Goal: Task Accomplishment & Management: Manage account settings

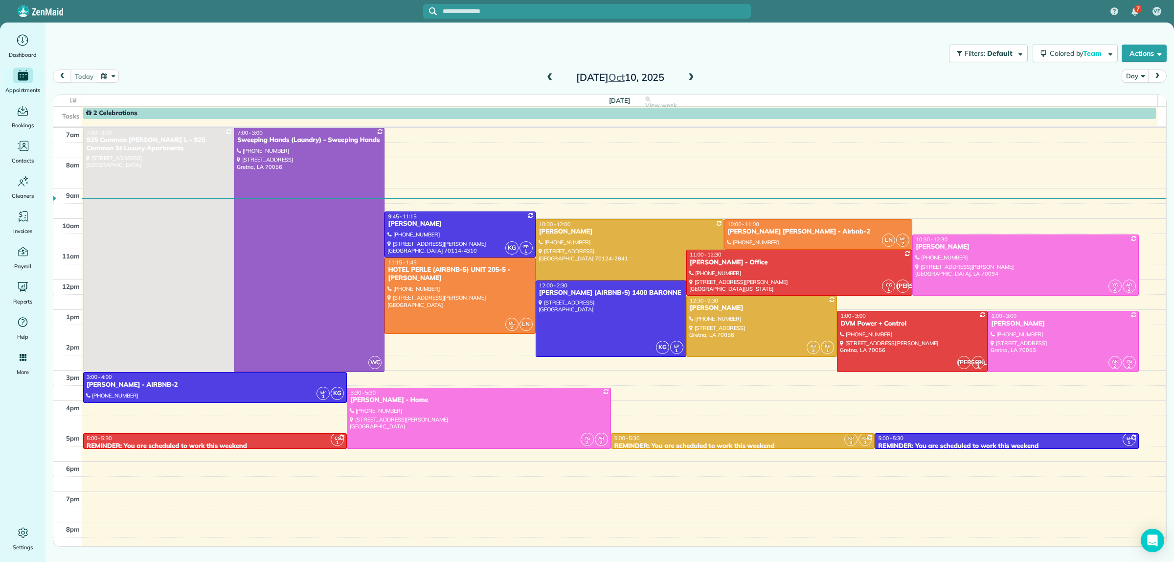
click at [549, 77] on span at bounding box center [549, 77] width 11 height 9
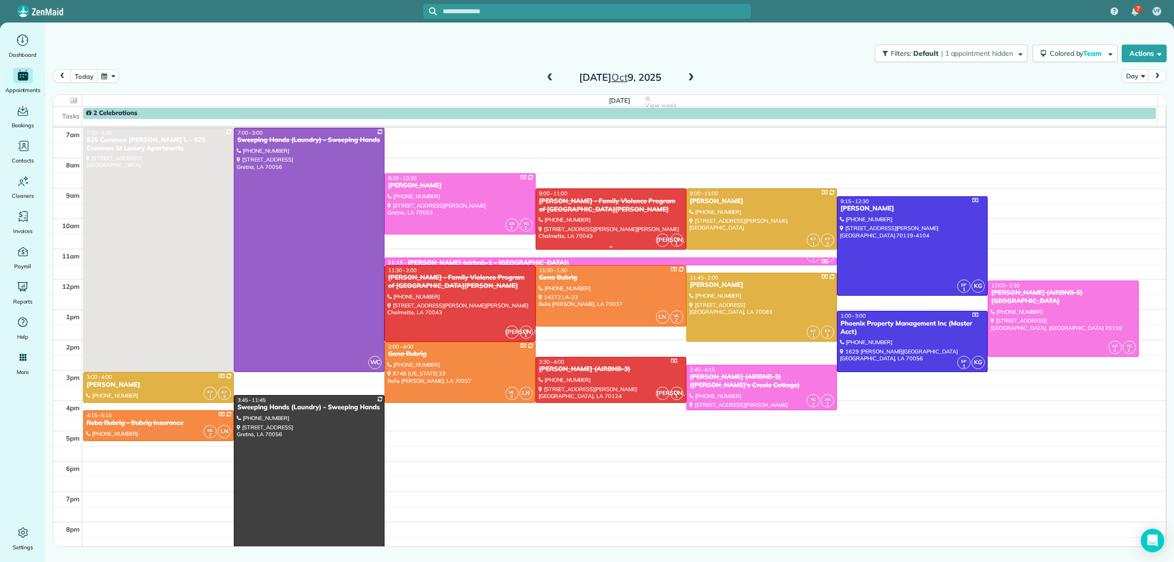
click at [547, 220] on div at bounding box center [611, 219] width 150 height 60
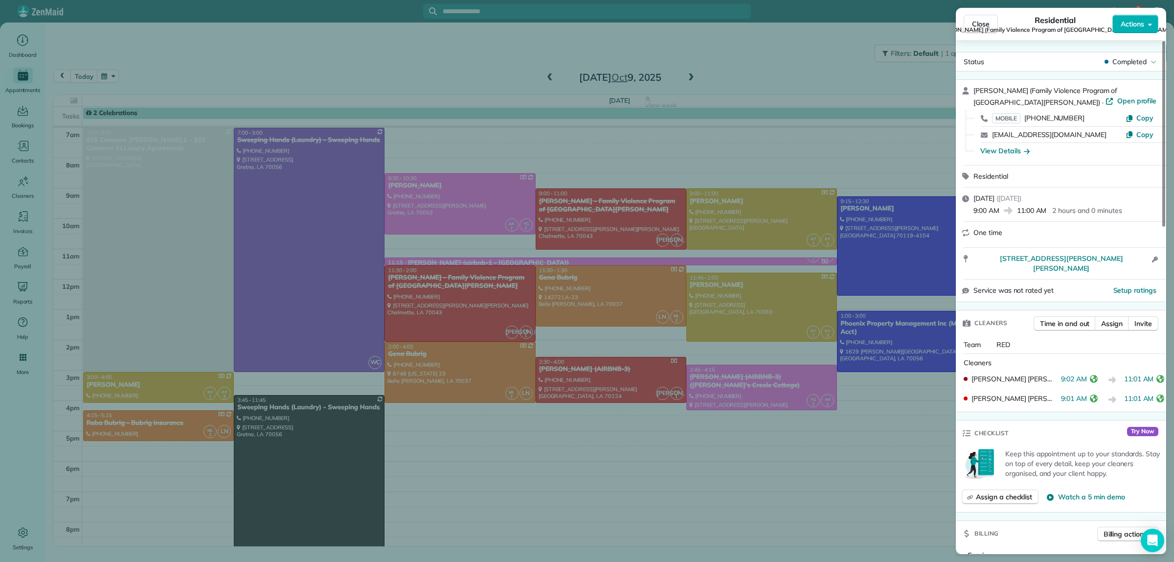
click at [745, 67] on div "Close Residential Gail Gowland (Family Violence Program of Saint Bernard) Actio…" at bounding box center [587, 281] width 1174 height 562
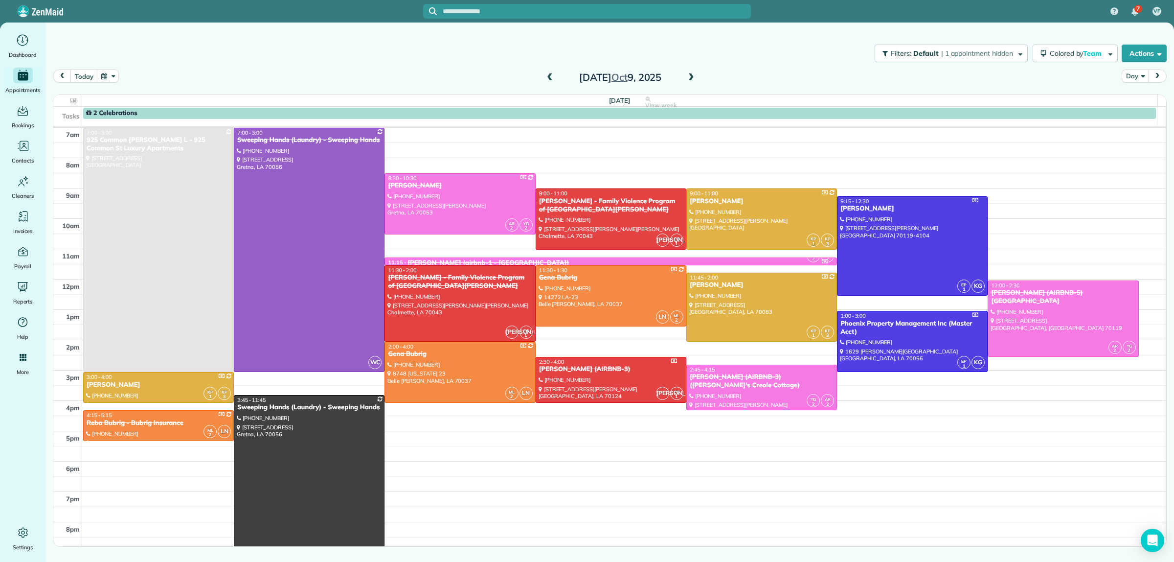
click at [549, 78] on span at bounding box center [549, 77] width 11 height 9
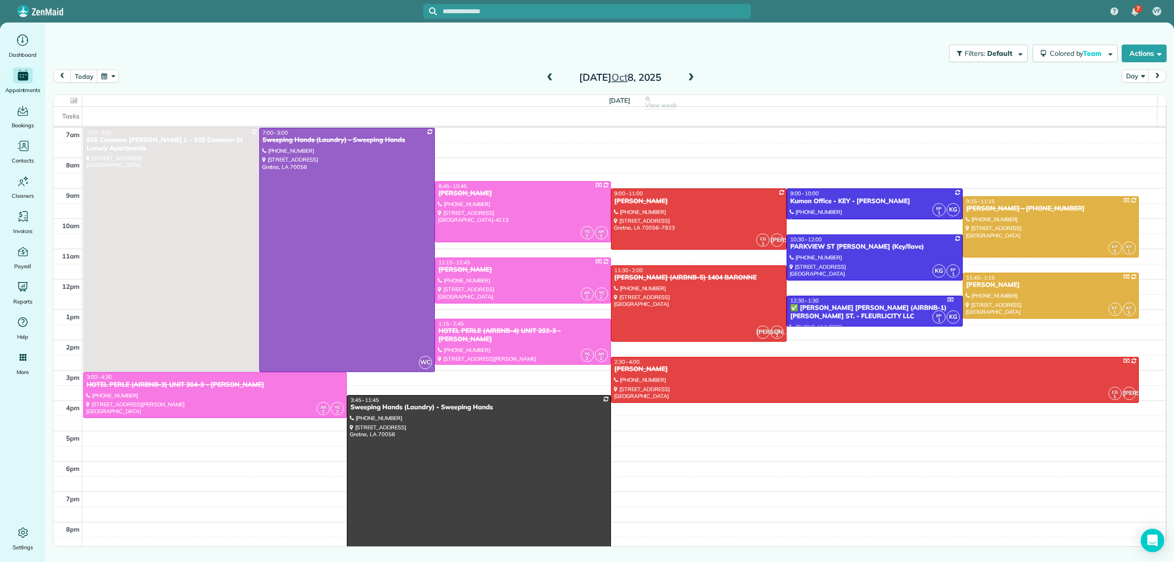
click at [549, 78] on span at bounding box center [549, 77] width 11 height 9
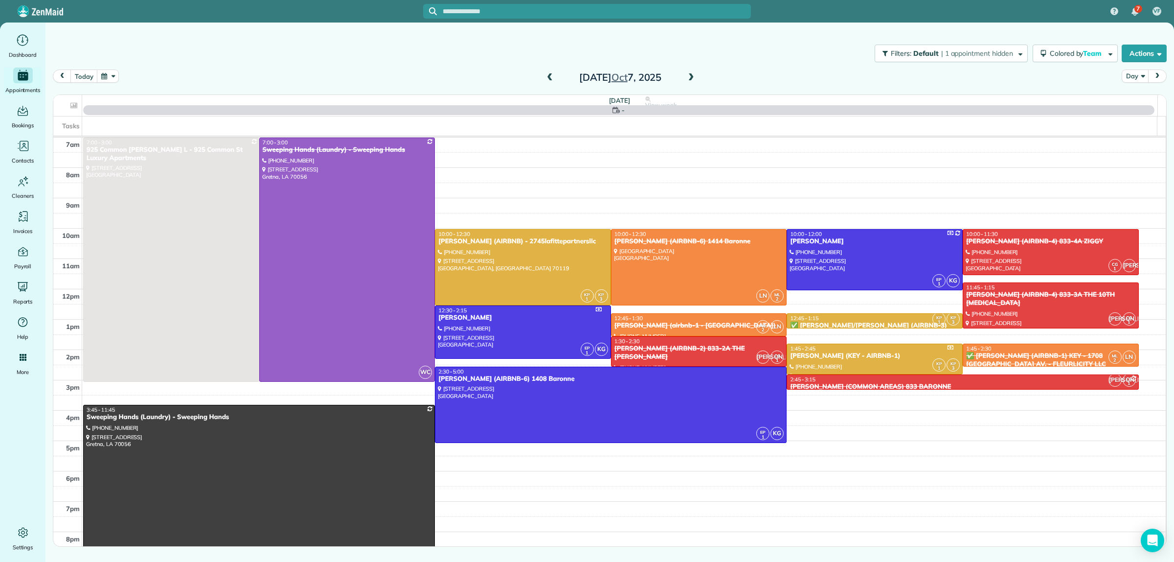
click at [549, 78] on span at bounding box center [549, 77] width 11 height 9
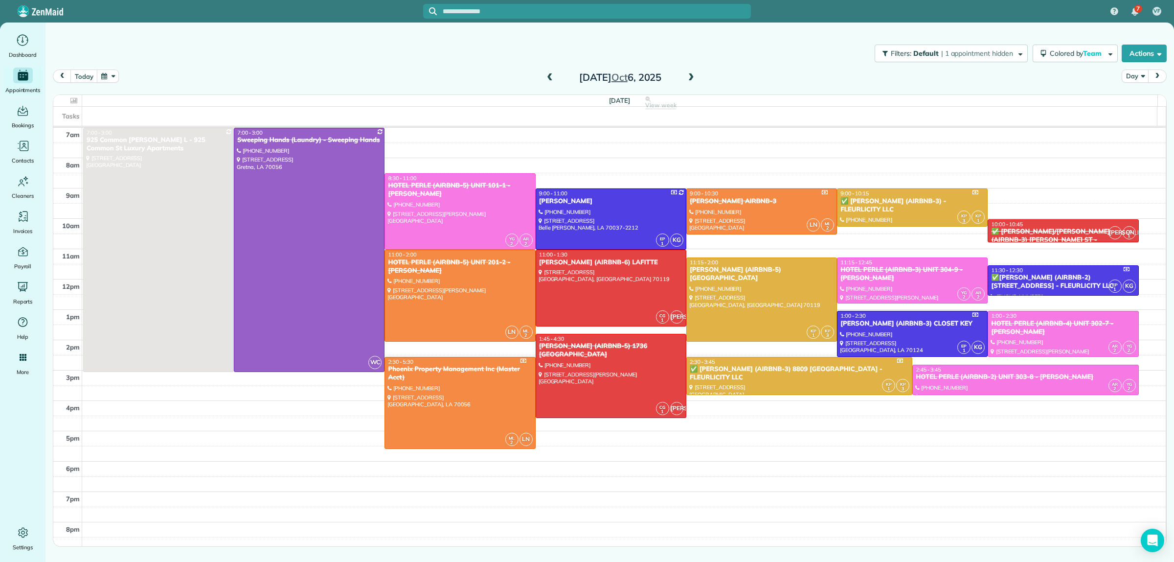
click at [691, 76] on span at bounding box center [691, 77] width 11 height 9
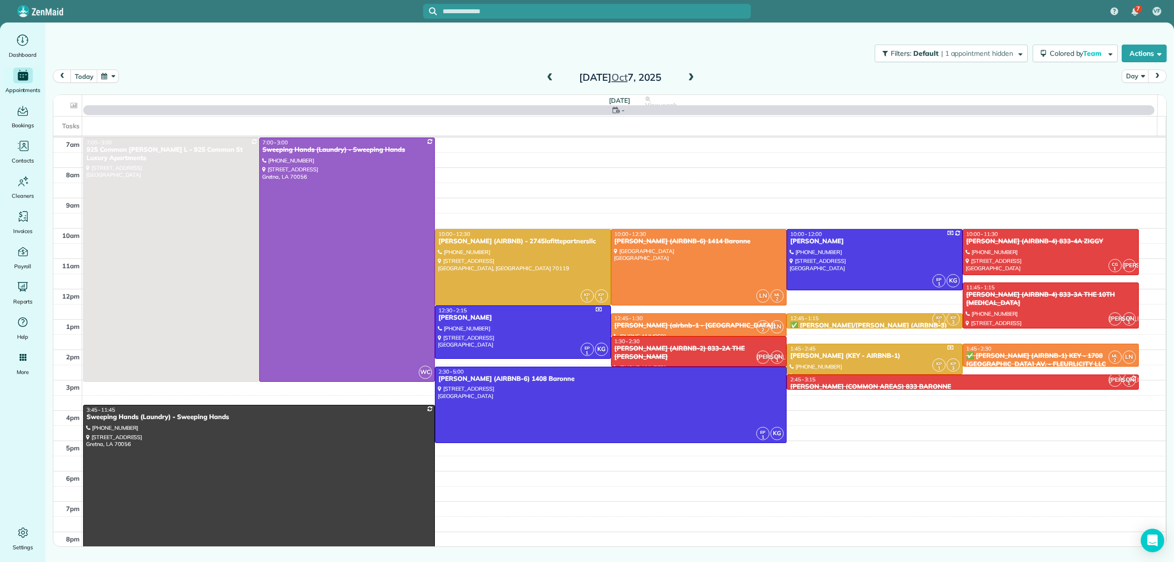
click at [691, 76] on span at bounding box center [691, 77] width 11 height 9
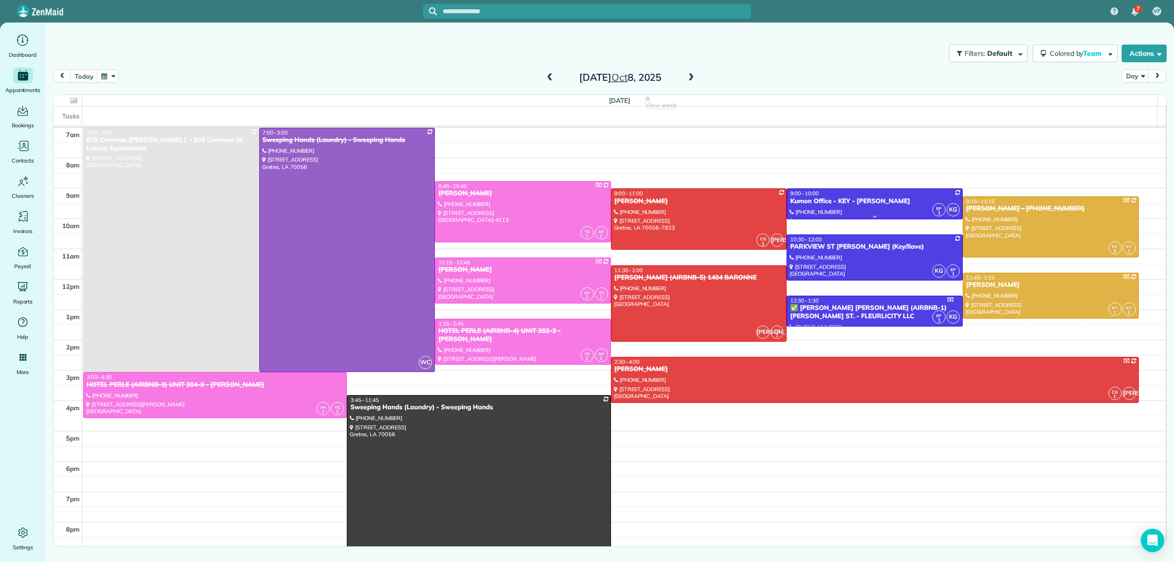
click at [860, 202] on div "Kumon Office - KEY - Shawan Harris" at bounding box center [875, 201] width 170 height 8
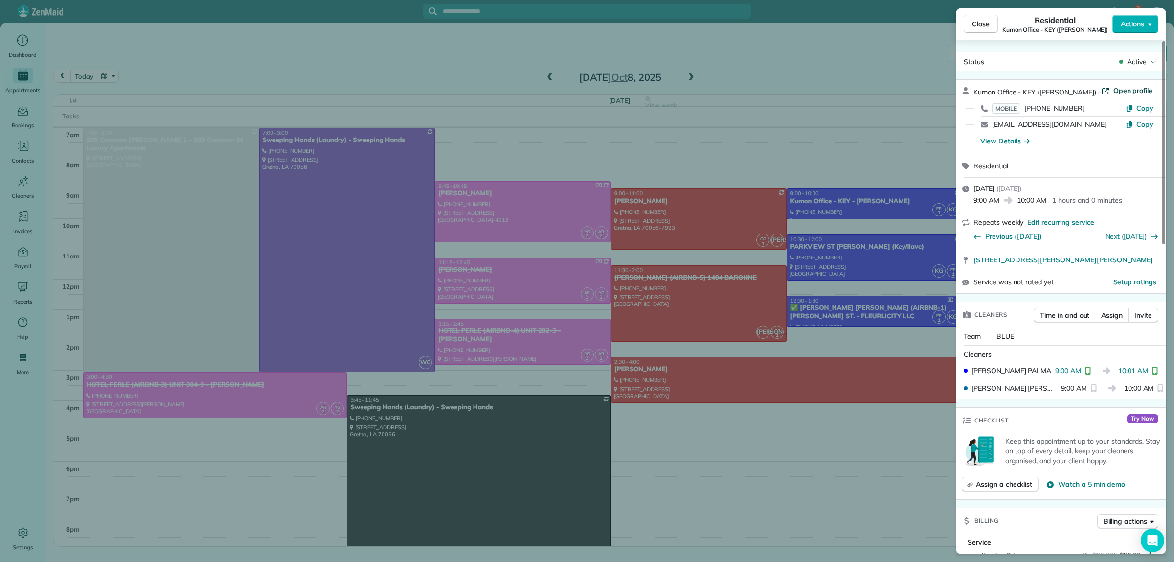
click at [1123, 89] on span "Open profile" at bounding box center [1133, 91] width 40 height 10
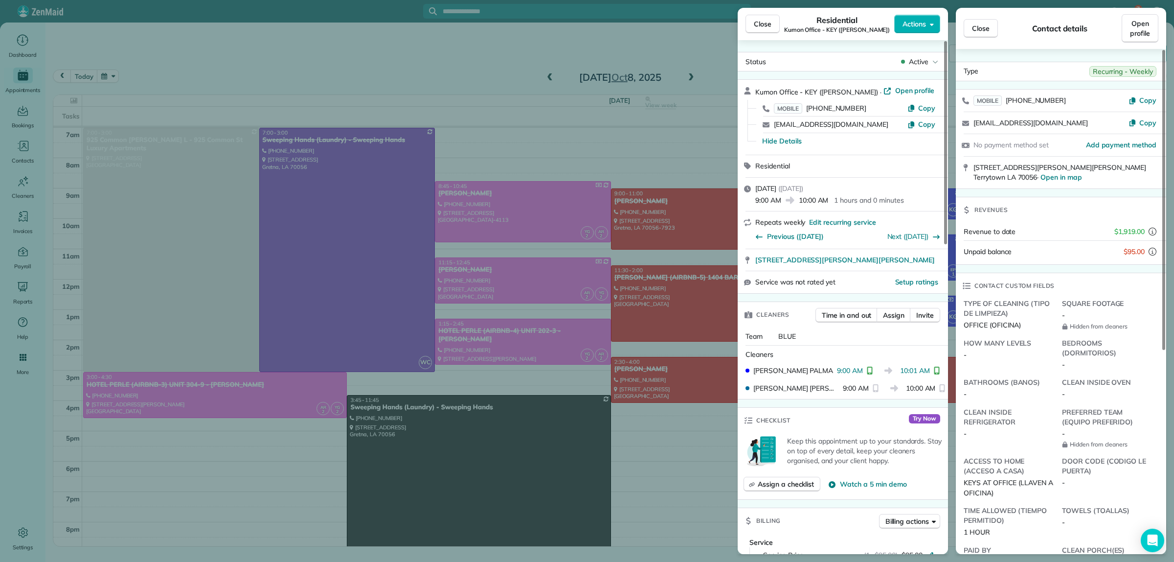
click at [703, 60] on div "Close Residential Kumon Office - KEY (Shawan Harris) Actions Status Active Kumo…" at bounding box center [587, 281] width 1174 height 562
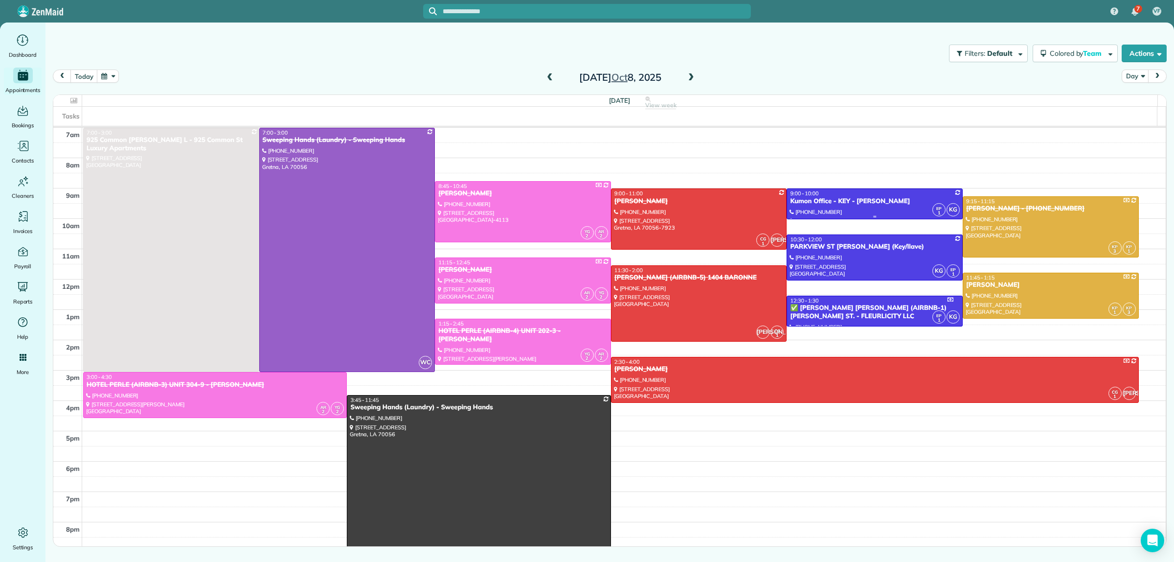
click at [872, 208] on div at bounding box center [874, 204] width 175 height 30
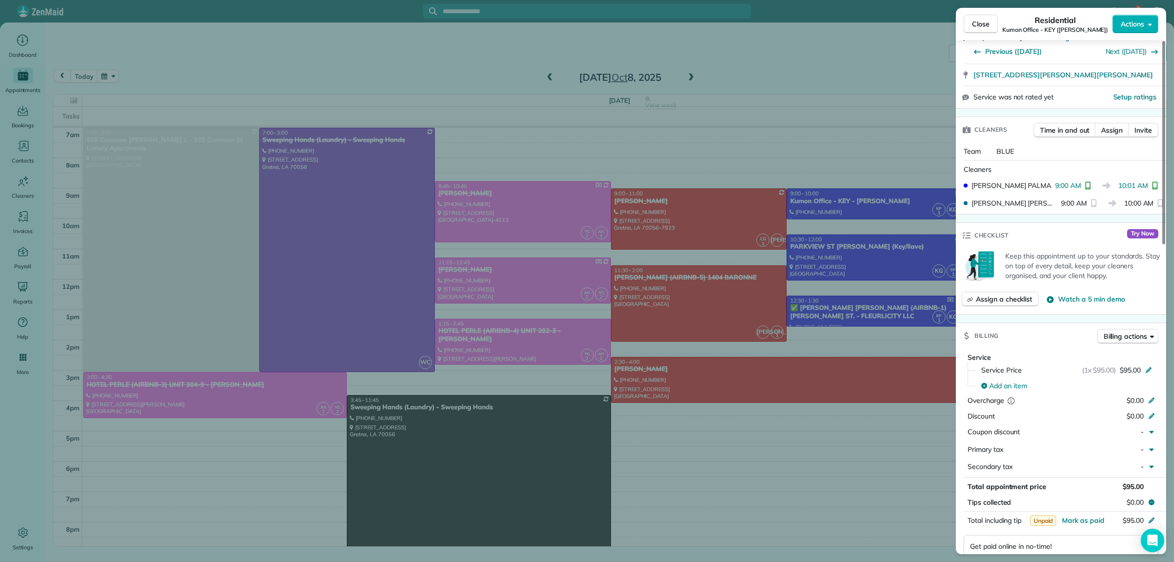
scroll to position [248, 0]
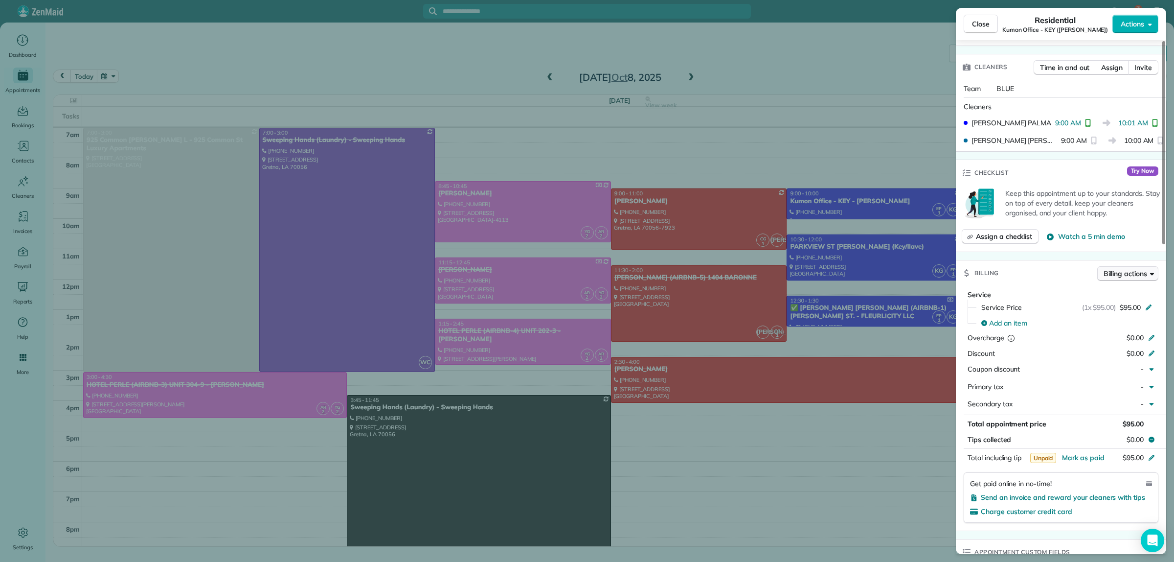
click at [1121, 273] on span "Billing actions" at bounding box center [1126, 274] width 44 height 10
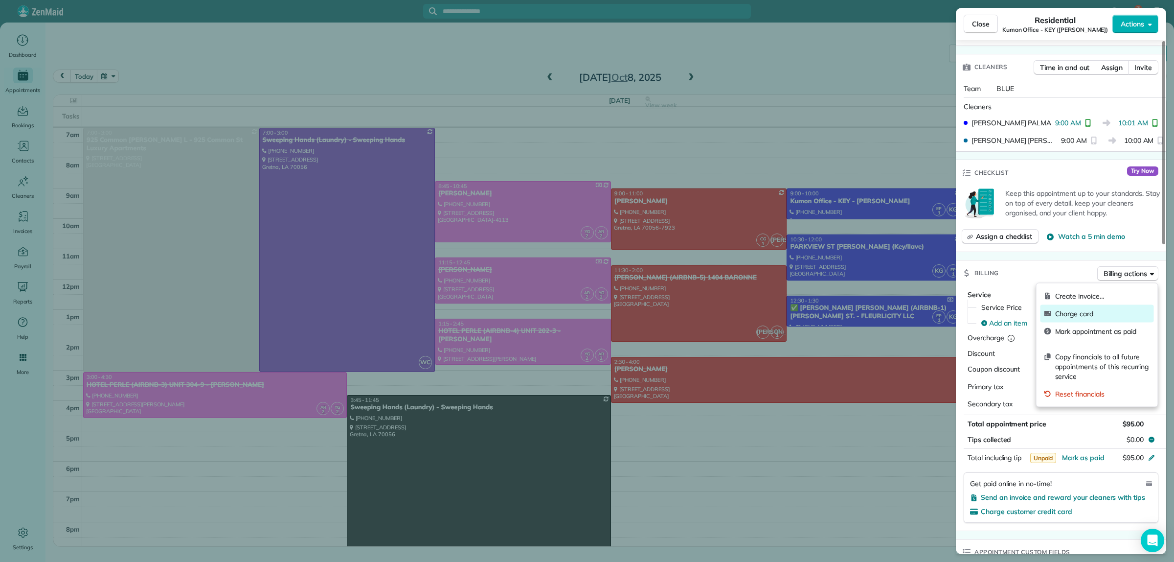
click at [1090, 314] on span "Charge card" at bounding box center [1102, 314] width 95 height 10
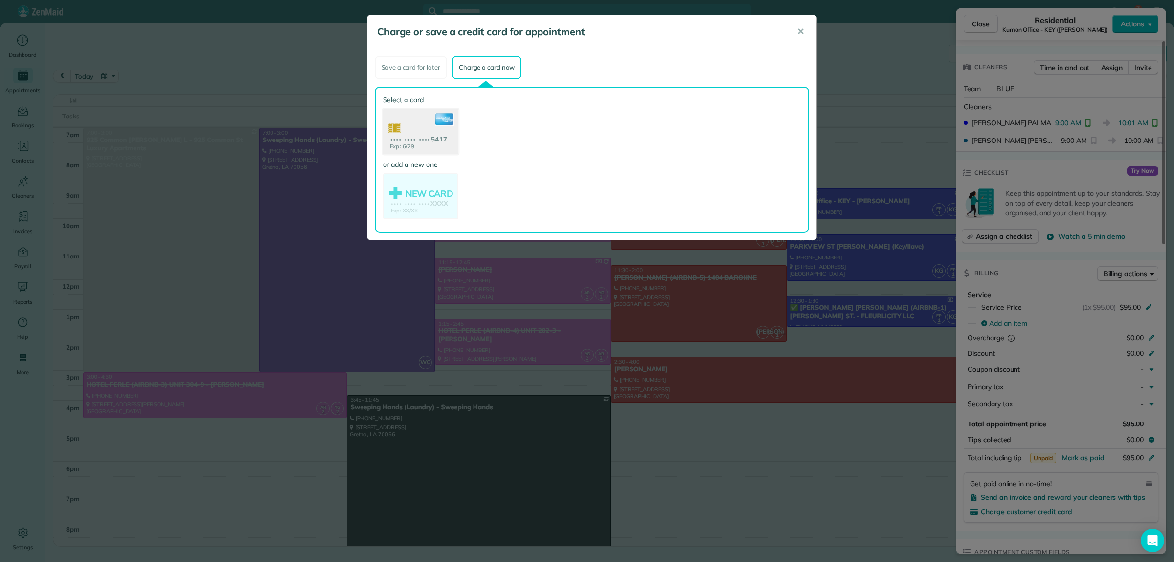
click at [419, 132] on use at bounding box center [420, 132] width 75 height 47
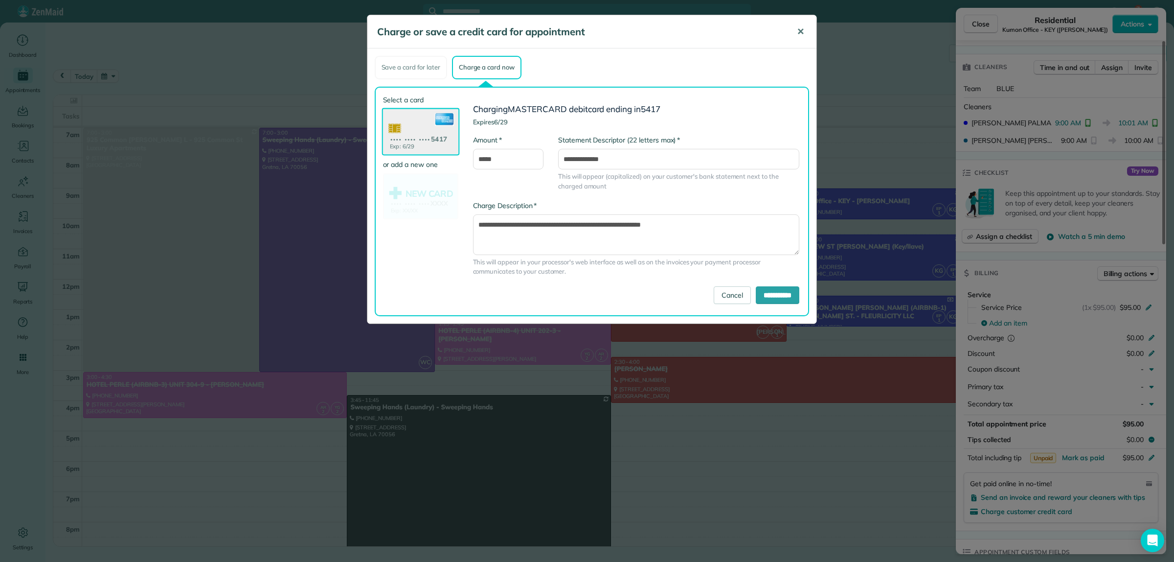
click at [800, 28] on span "✕" at bounding box center [800, 31] width 7 height 11
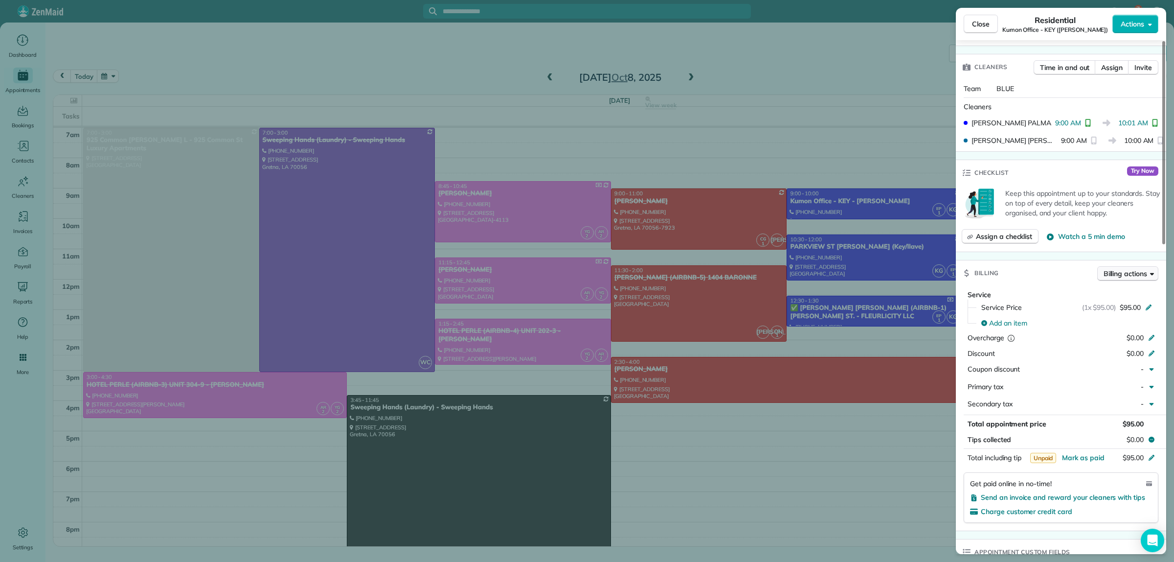
click at [1128, 274] on span "Billing actions" at bounding box center [1126, 274] width 44 height 10
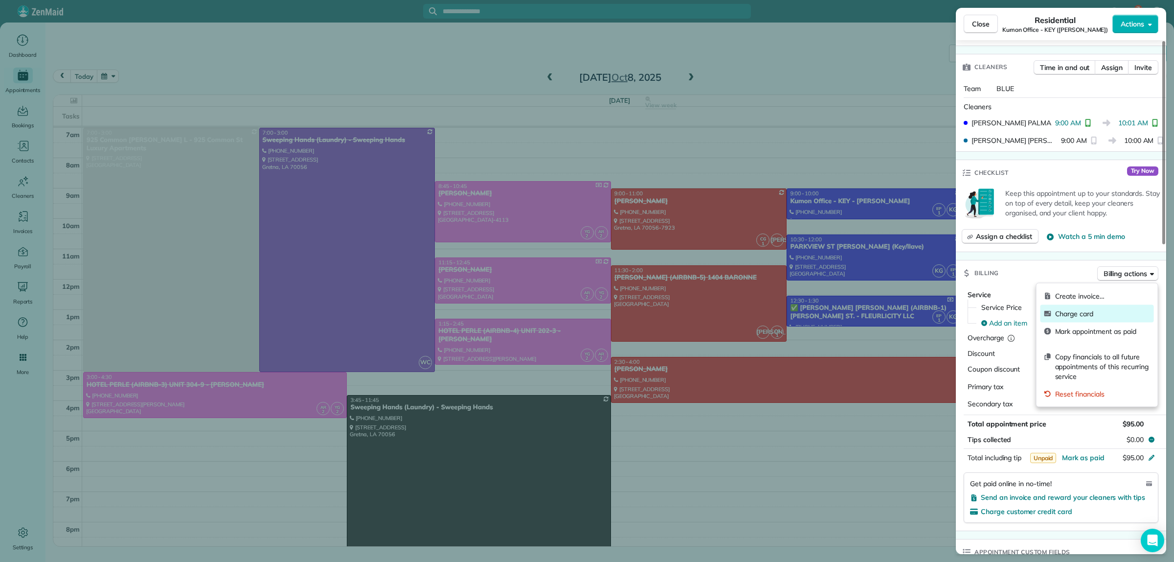
click at [1077, 316] on span "Charge card" at bounding box center [1102, 314] width 95 height 10
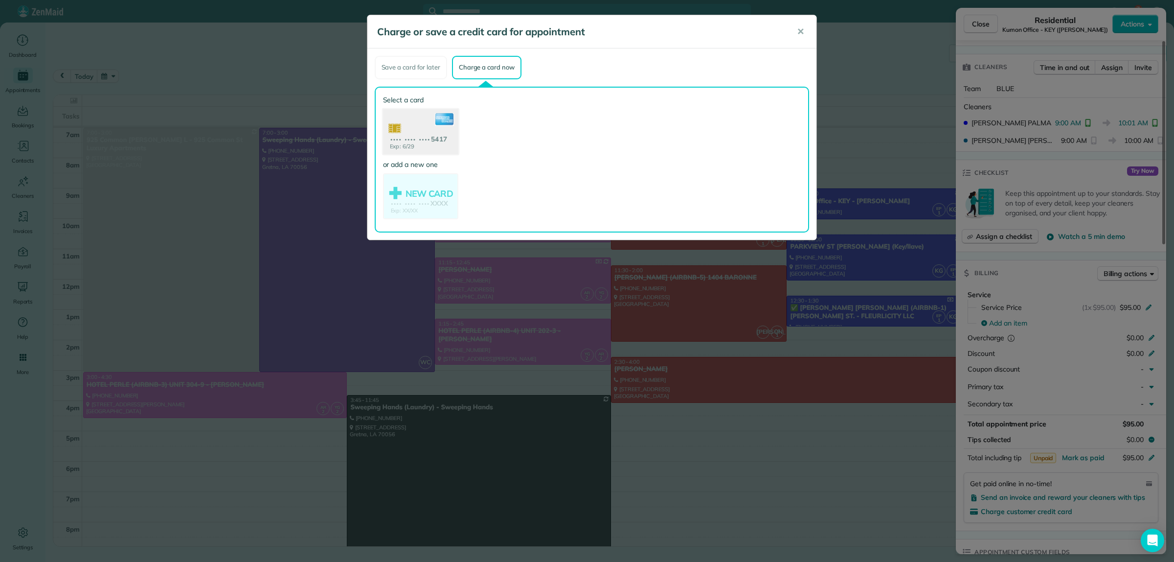
click at [426, 137] on use at bounding box center [420, 132] width 75 height 47
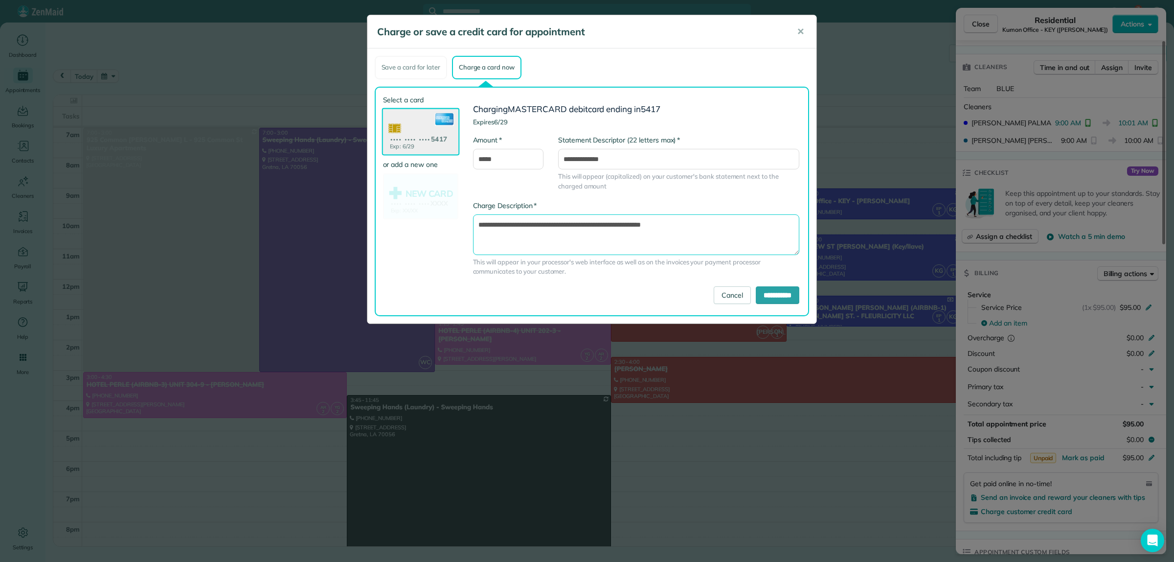
click at [614, 223] on textarea "**********" at bounding box center [636, 234] width 327 height 40
type textarea "**********"
click at [783, 289] on input "**********" at bounding box center [778, 295] width 44 height 18
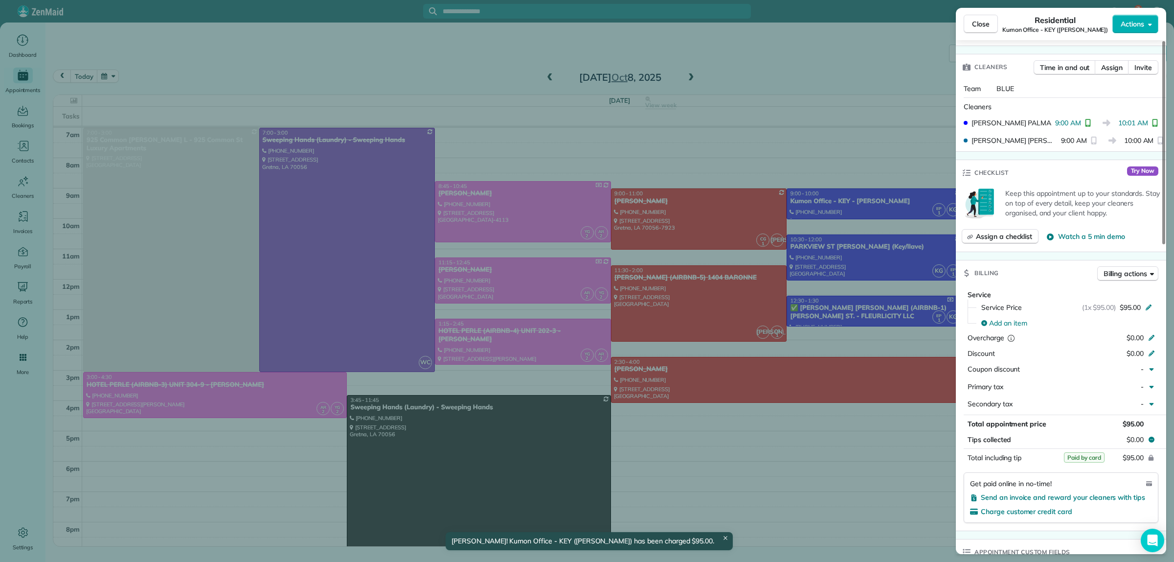
click at [837, 93] on div "Close Residential Kumon Office - KEY (Shawan Harris) Actions Status Active Kumo…" at bounding box center [587, 281] width 1174 height 562
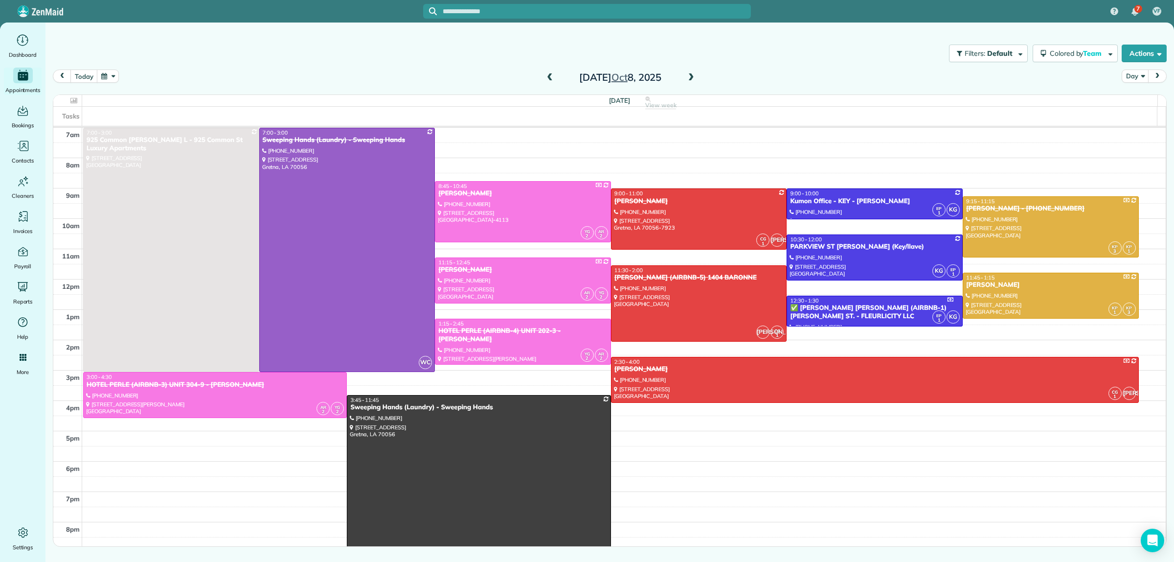
click at [689, 78] on span at bounding box center [691, 77] width 11 height 9
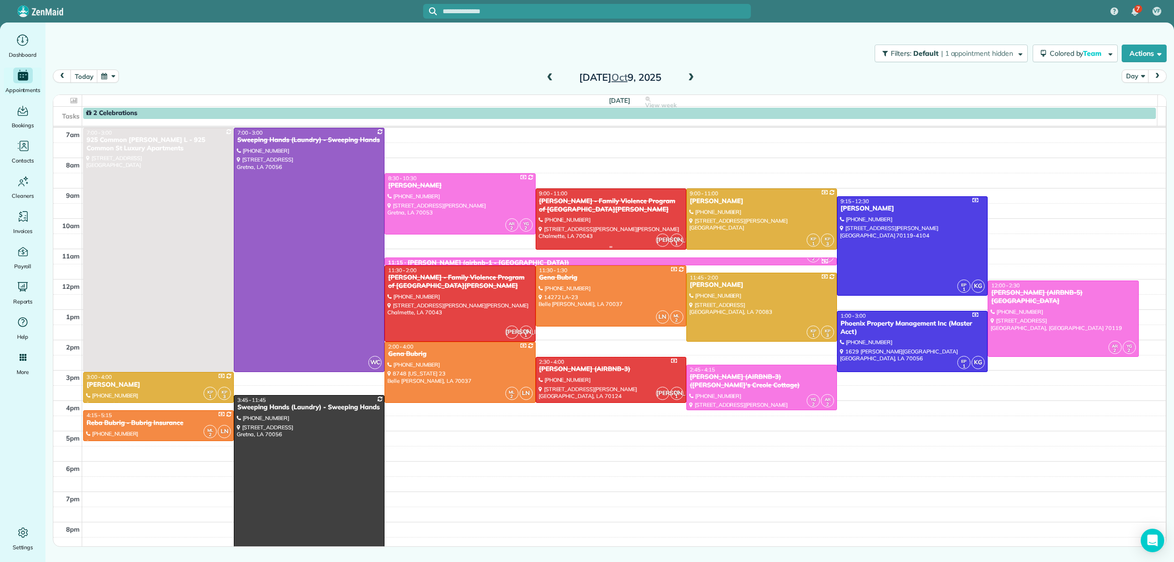
click at [603, 214] on div "[PERSON_NAME] - Family Violence Program of [GEOGRAPHIC_DATA][PERSON_NAME]" at bounding box center [611, 205] width 145 height 17
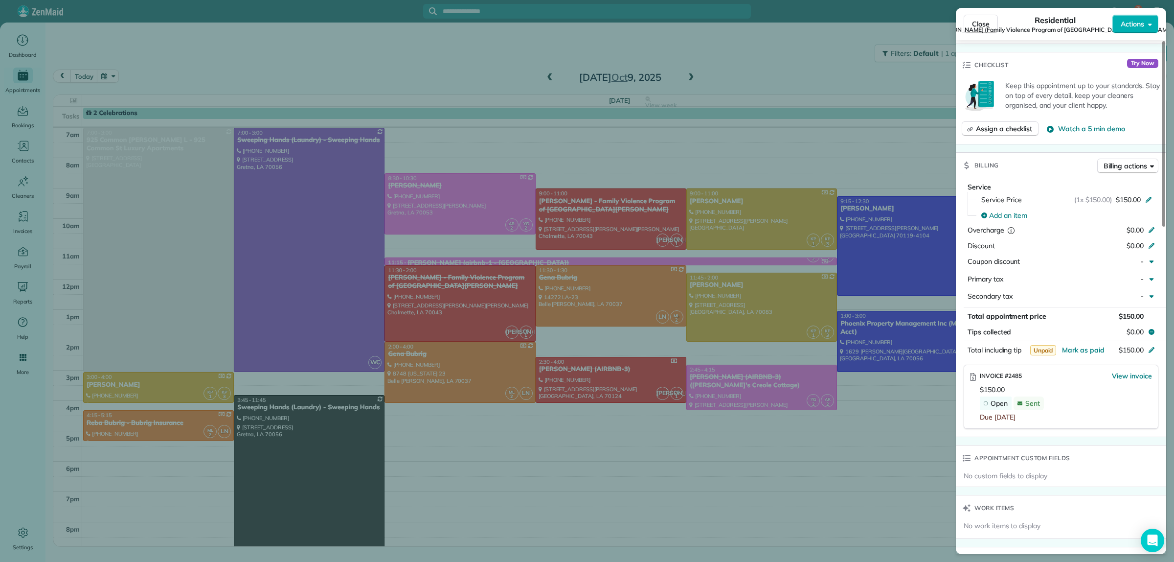
scroll to position [367, 0]
click at [867, 78] on div "Close Residential Gail Gowland (Family Violence Program of Saint Bernard) Actio…" at bounding box center [587, 281] width 1174 height 562
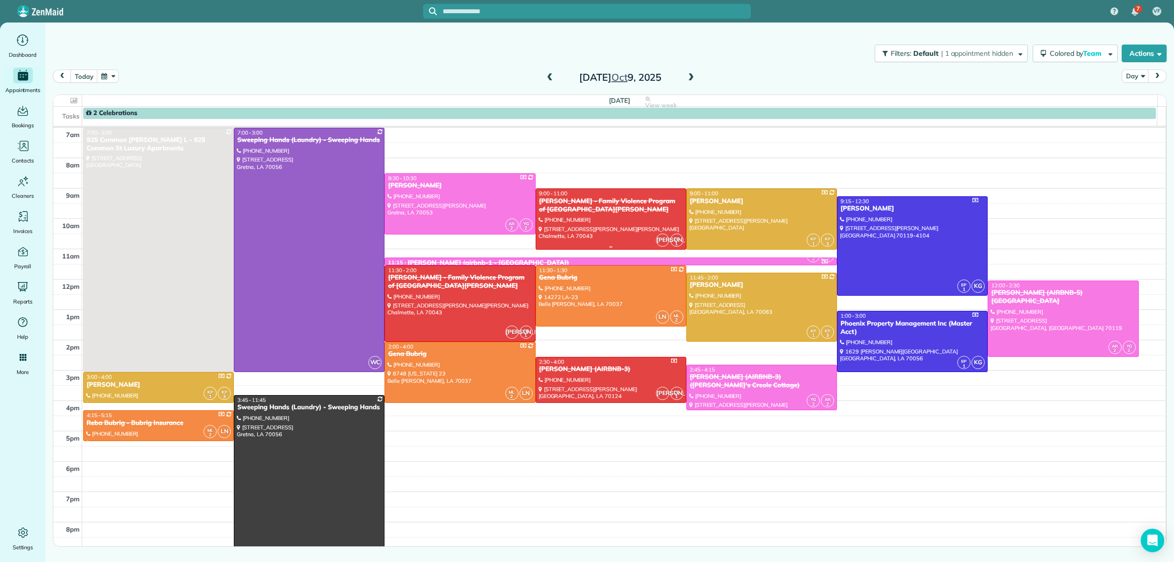
click at [566, 212] on div "Gail Gowland - Family Violence Program of Saint Bernard" at bounding box center [611, 205] width 145 height 17
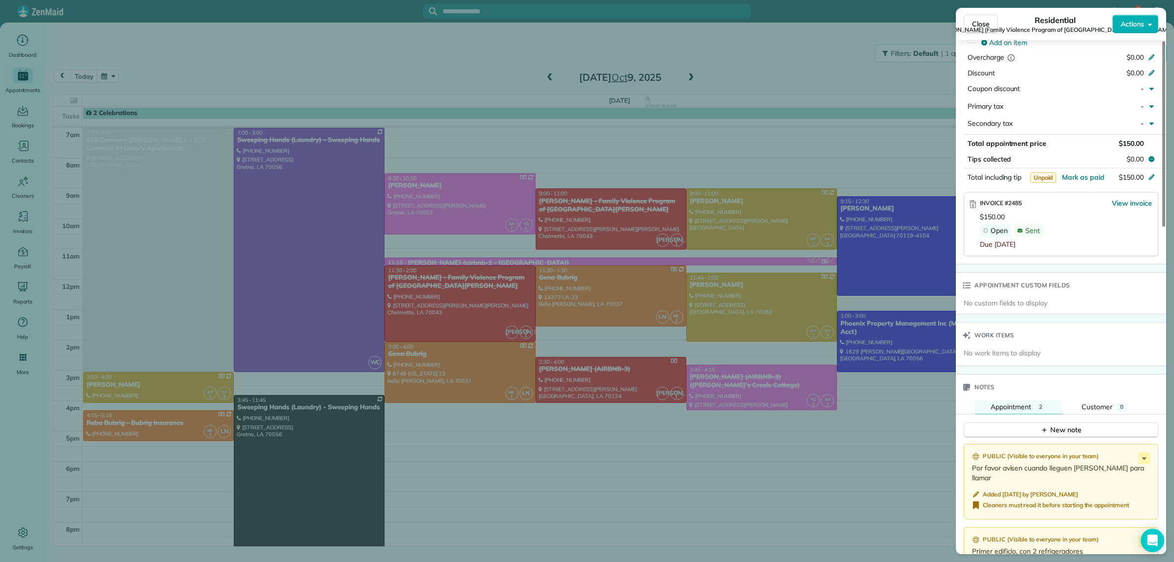
scroll to position [550, 0]
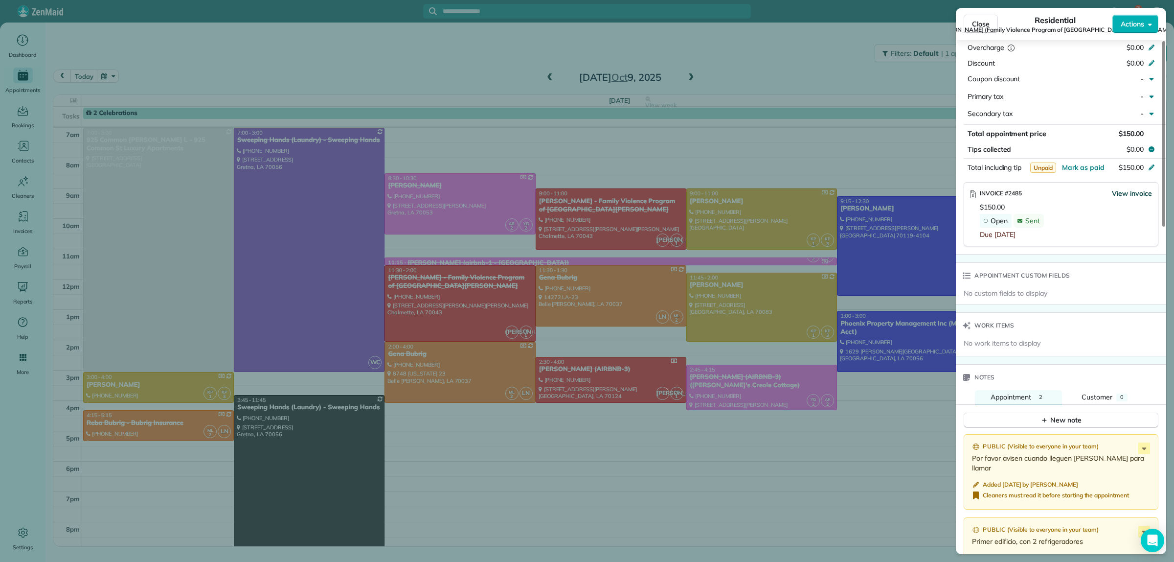
click at [1133, 188] on span "View invoice" at bounding box center [1132, 193] width 40 height 10
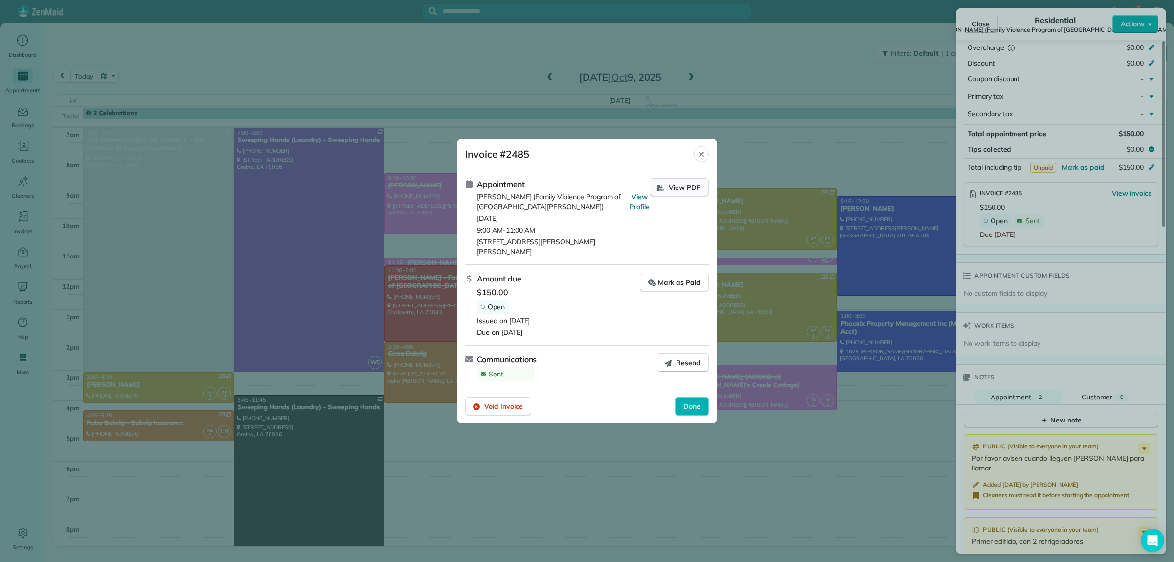
click at [677, 191] on span "View PDF" at bounding box center [685, 187] width 32 height 10
click at [701, 157] on icon "Close" at bounding box center [701, 154] width 5 height 5
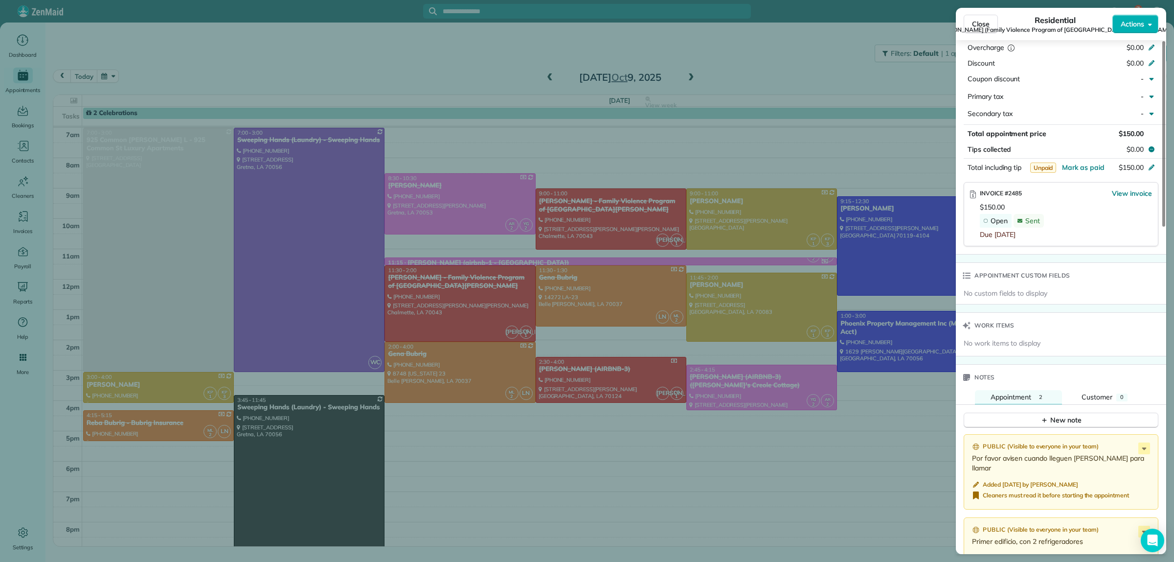
click at [764, 65] on div "Close Residential Gail Gowland (Family Violence Program of Saint Bernard) Actio…" at bounding box center [587, 281] width 1174 height 562
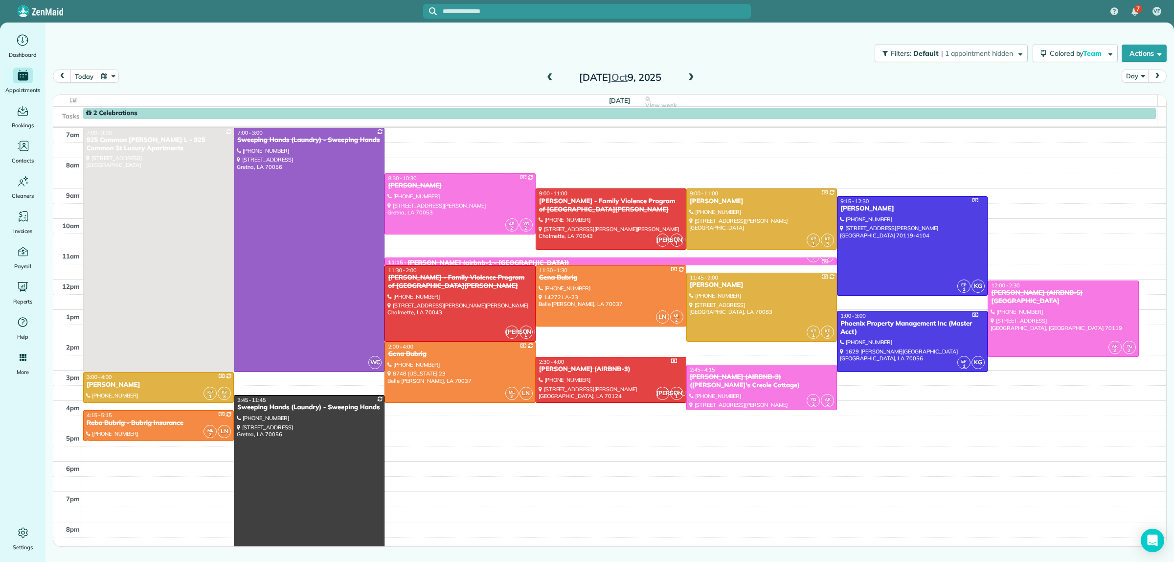
click at [690, 76] on span at bounding box center [691, 77] width 11 height 9
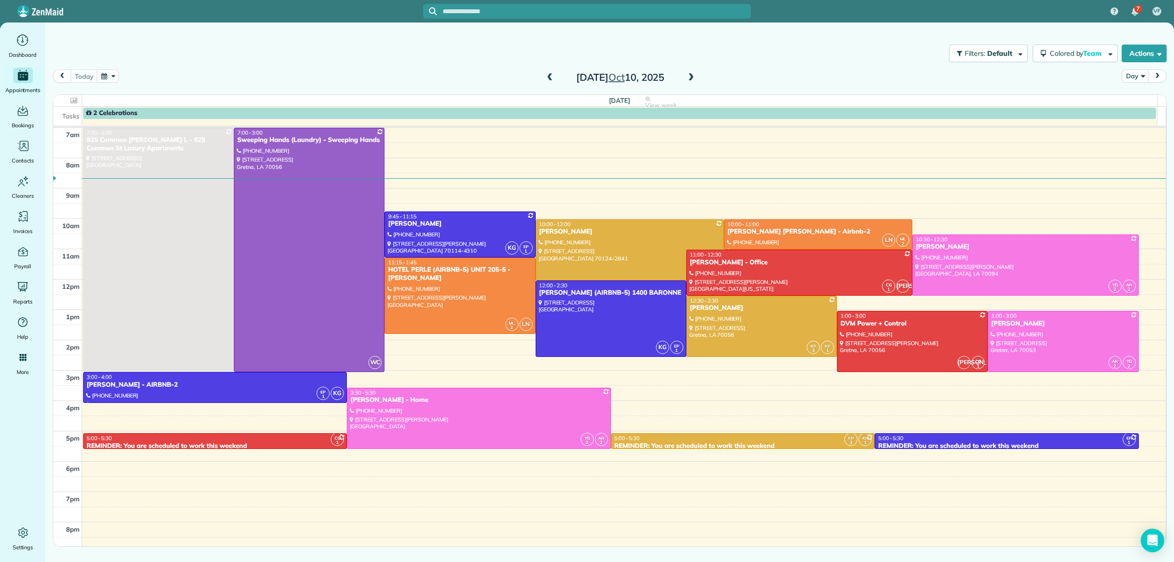
click at [545, 75] on span at bounding box center [549, 77] width 11 height 9
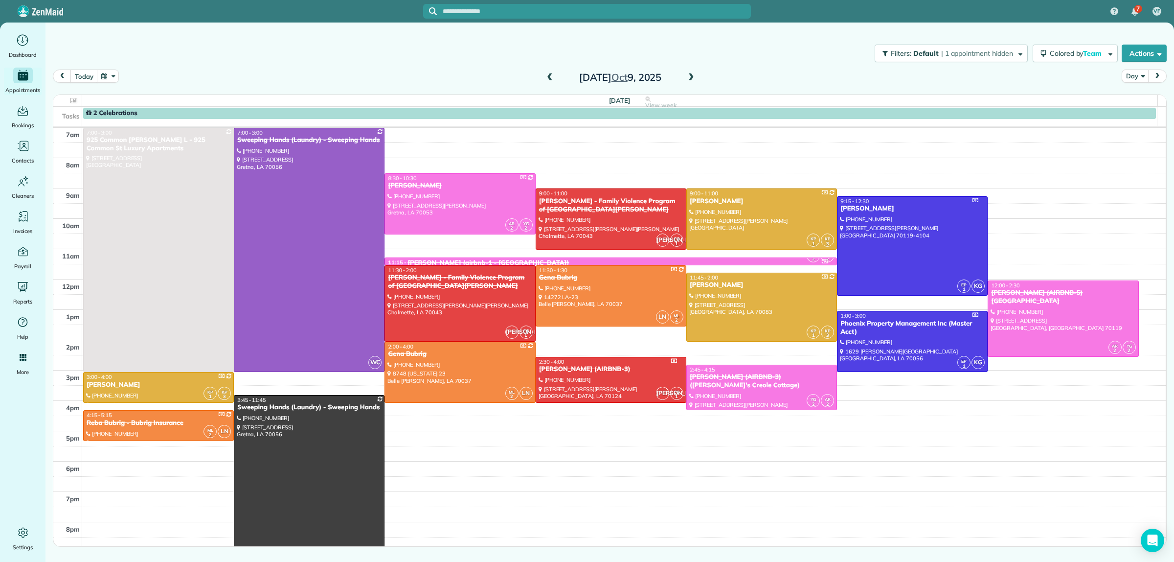
click at [551, 71] on span at bounding box center [549, 77] width 11 height 15
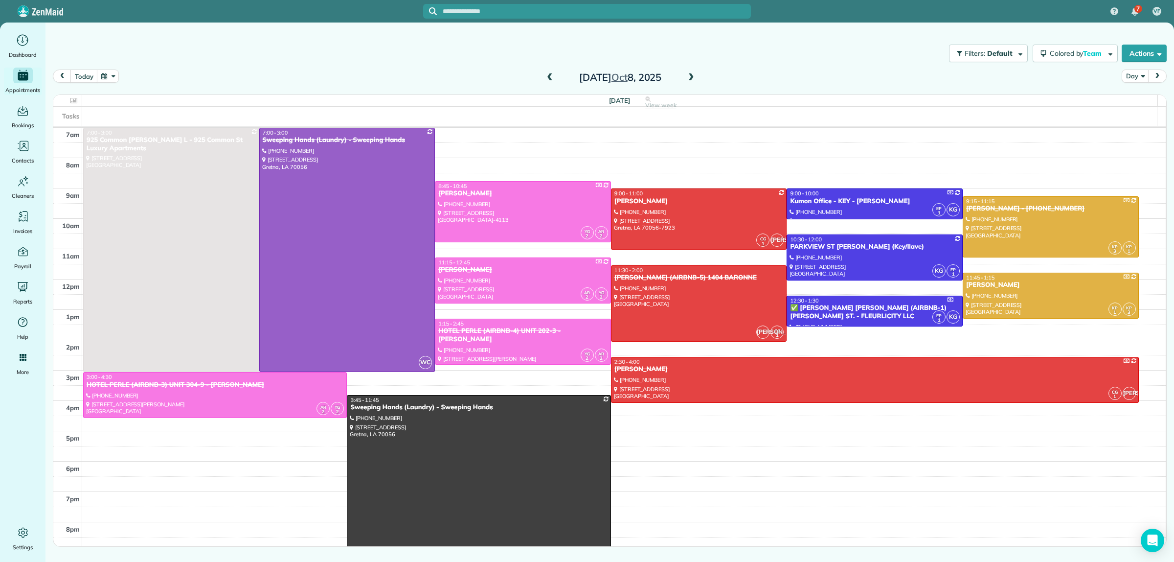
click at [554, 72] on span at bounding box center [549, 77] width 11 height 15
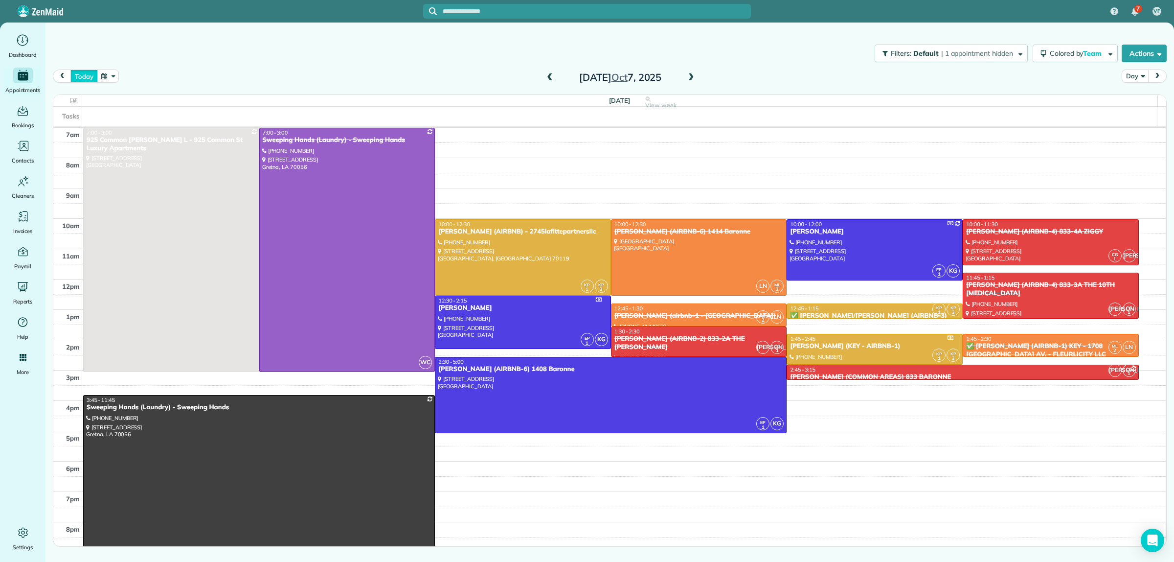
click at [86, 72] on button "today" at bounding box center [83, 75] width 27 height 13
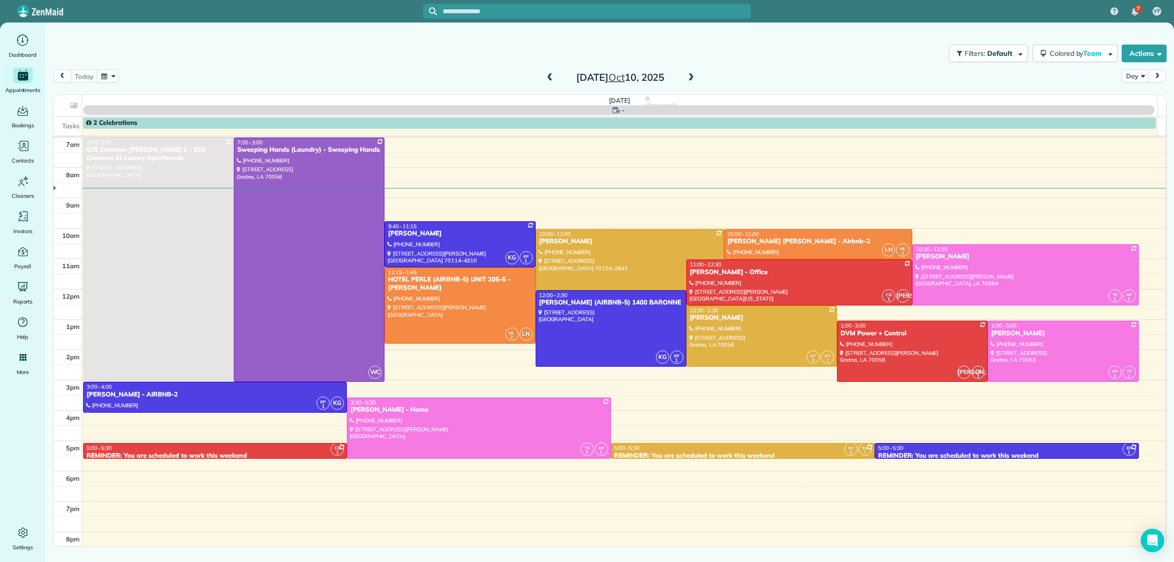
click at [549, 74] on span at bounding box center [549, 77] width 11 height 9
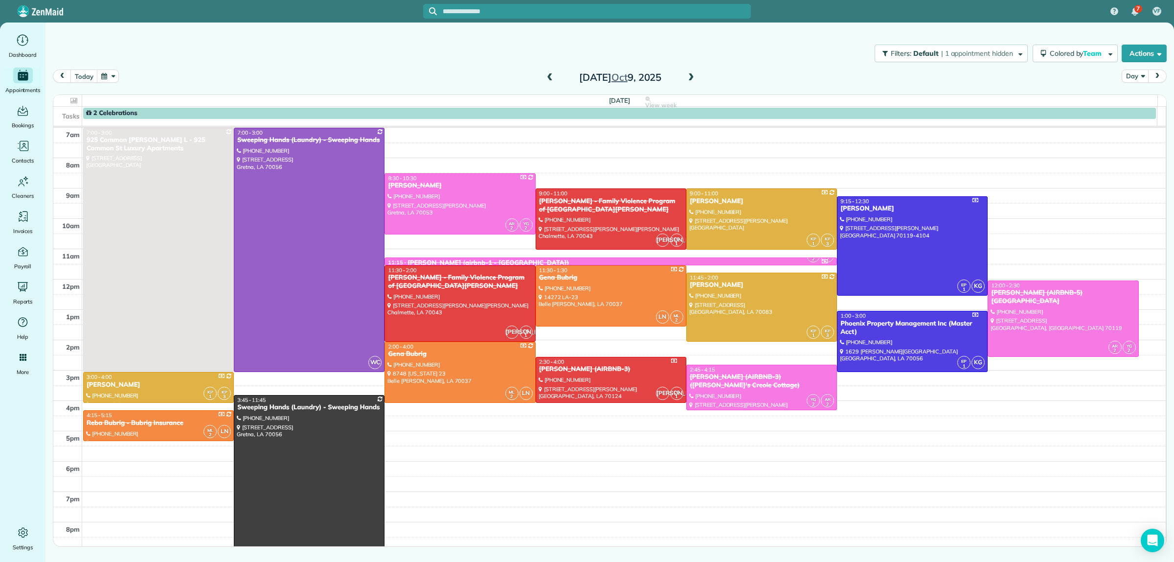
click at [695, 75] on span at bounding box center [691, 77] width 11 height 9
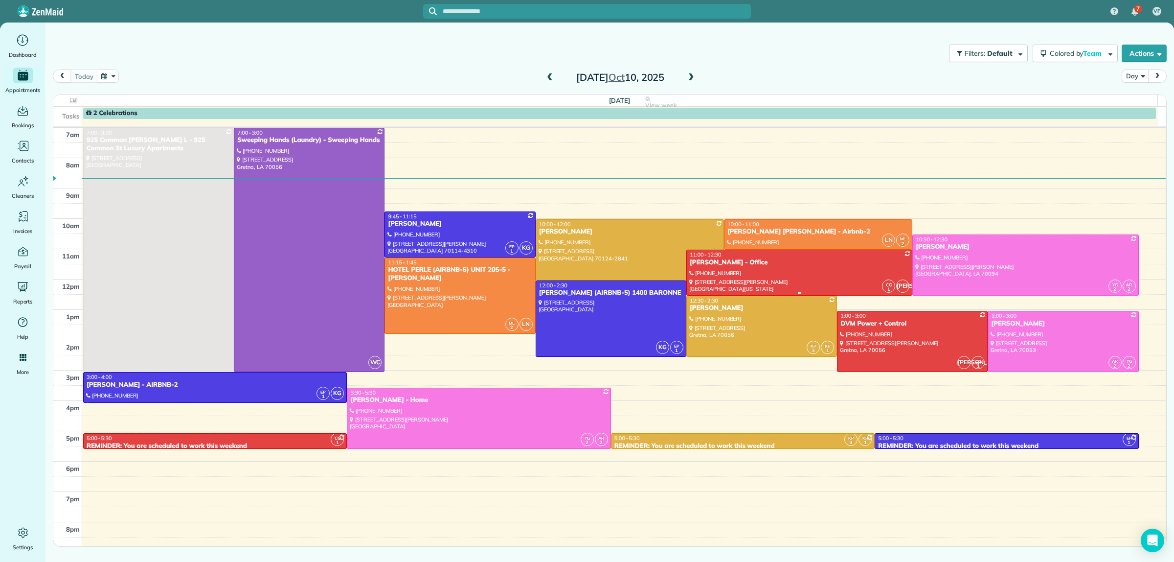
click at [786, 282] on div at bounding box center [799, 272] width 225 height 45
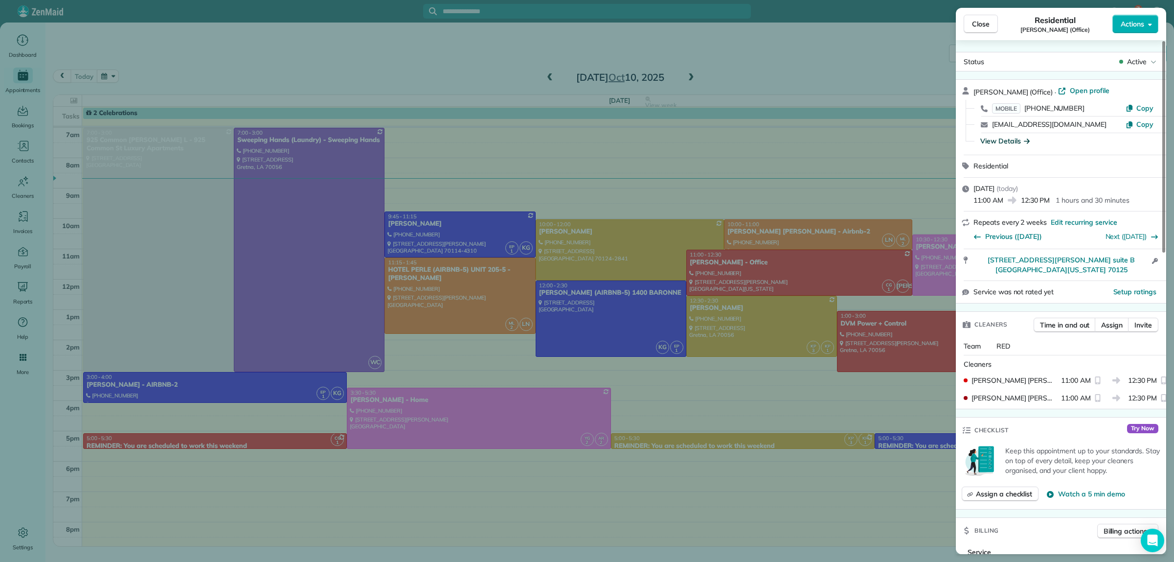
click at [1000, 139] on div "View Details" at bounding box center [1004, 141] width 49 height 10
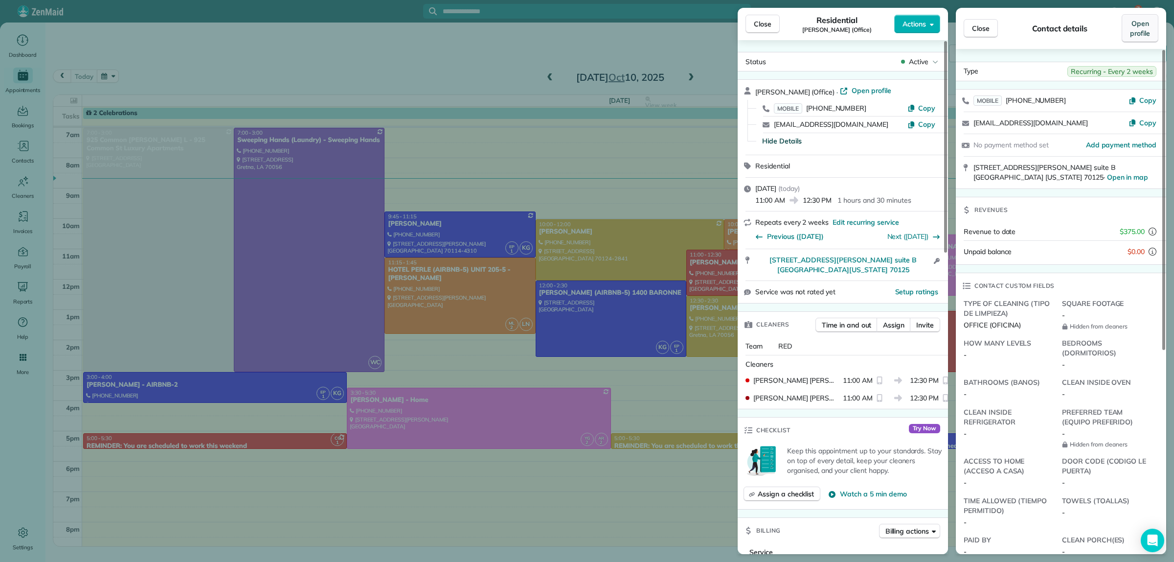
click at [1149, 33] on span "Open profile" at bounding box center [1140, 29] width 20 height 20
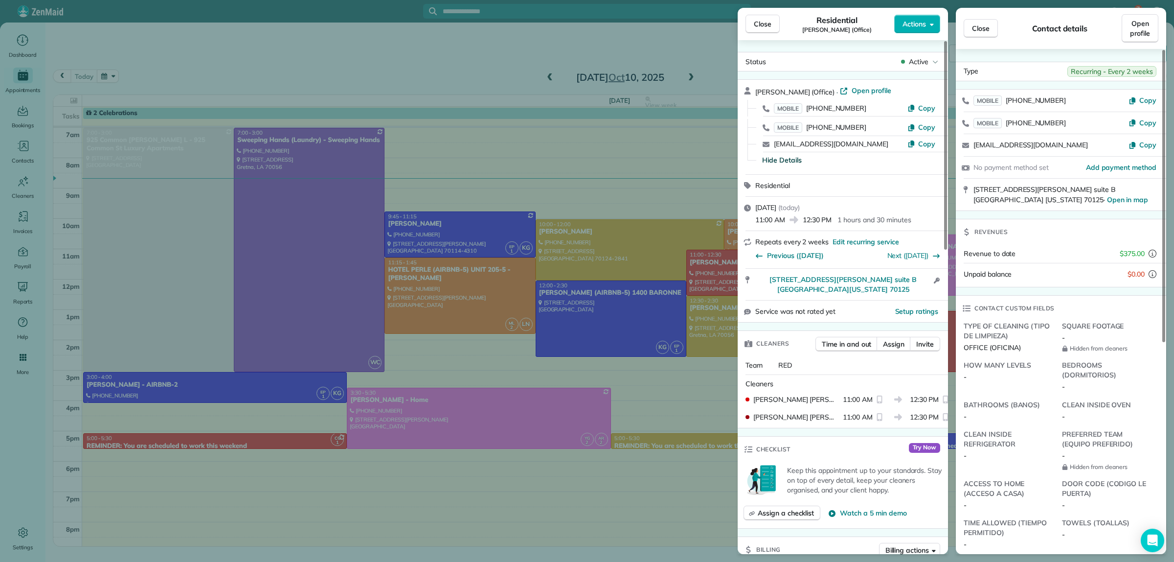
click at [698, 72] on div "Close Residential Micheal Jones (Office) Actions Status Active Micheal Jones (O…" at bounding box center [587, 281] width 1174 height 562
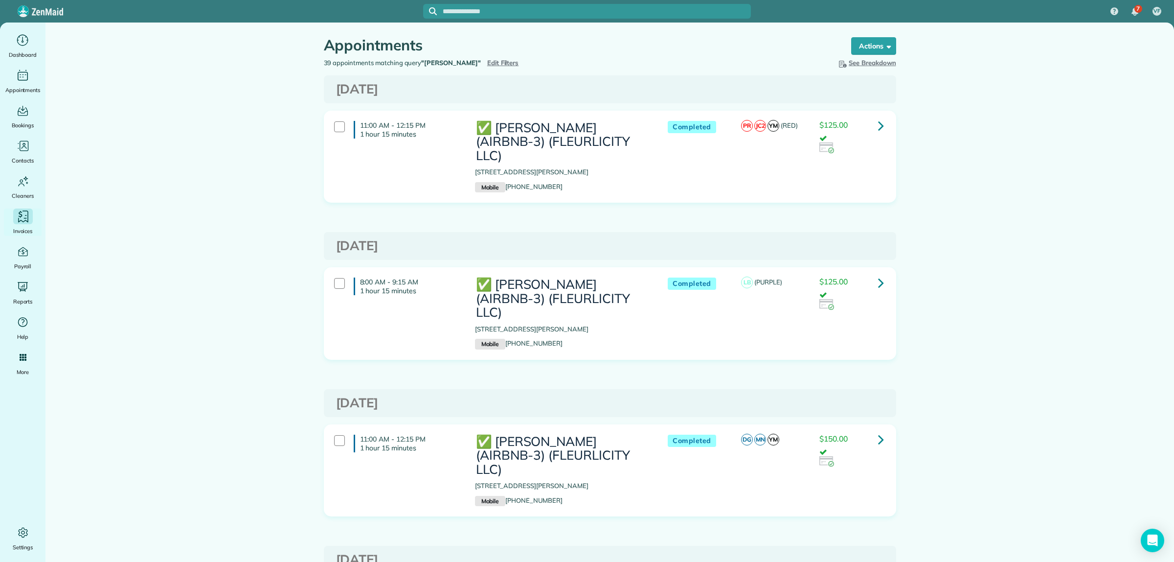
click at [25, 215] on icon "Main" at bounding box center [26, 215] width 2 height 0
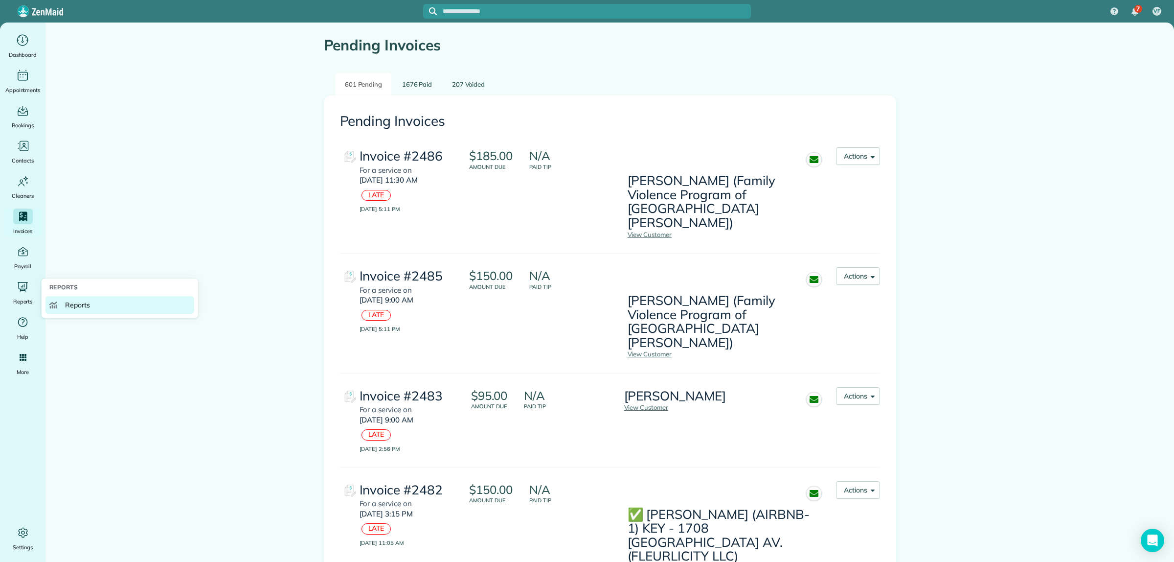
click at [81, 304] on span "Reports" at bounding box center [77, 305] width 25 height 10
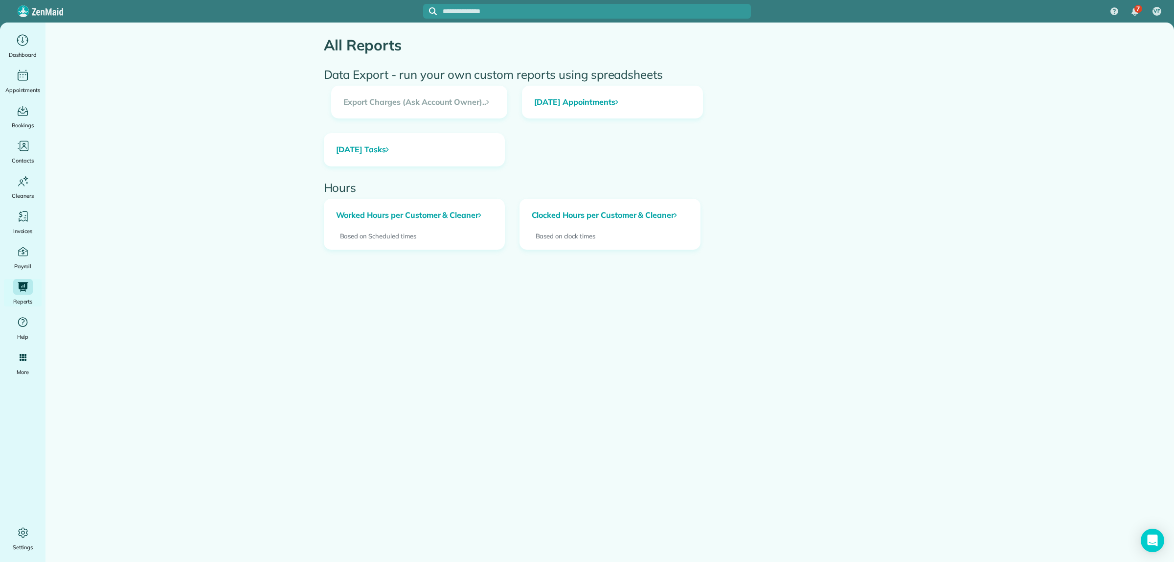
click at [566, 169] on div "Today's Appointments Today's Tasks" at bounding box center [610, 133] width 587 height 95
click at [717, 167] on div "Today's Appointments Today's Tasks" at bounding box center [610, 133] width 587 height 95
click at [25, 227] on span "Invoices" at bounding box center [23, 231] width 20 height 10
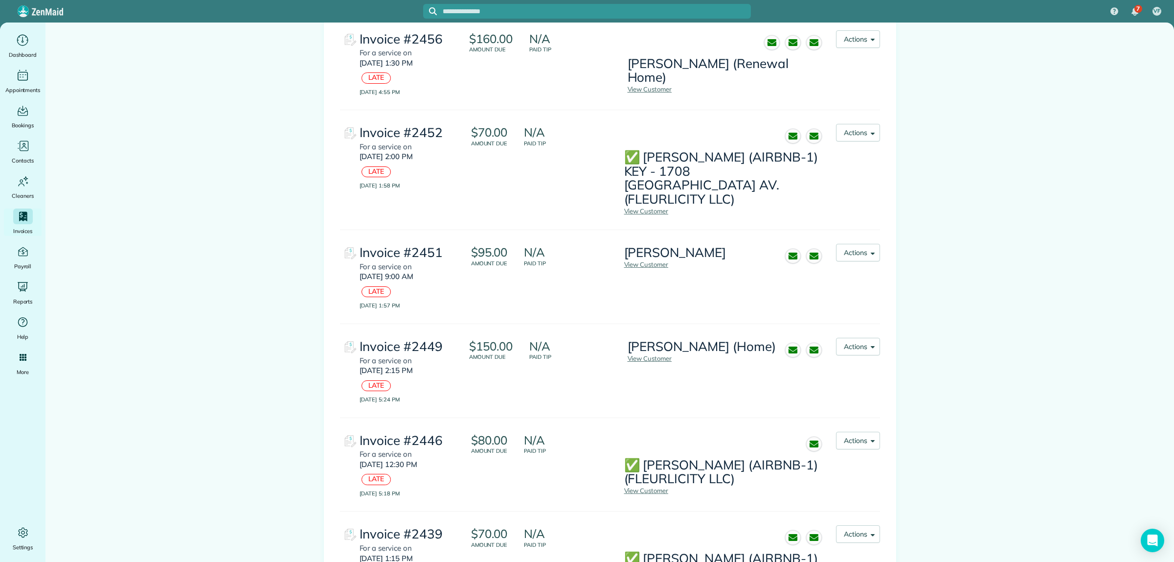
scroll to position [2001, 0]
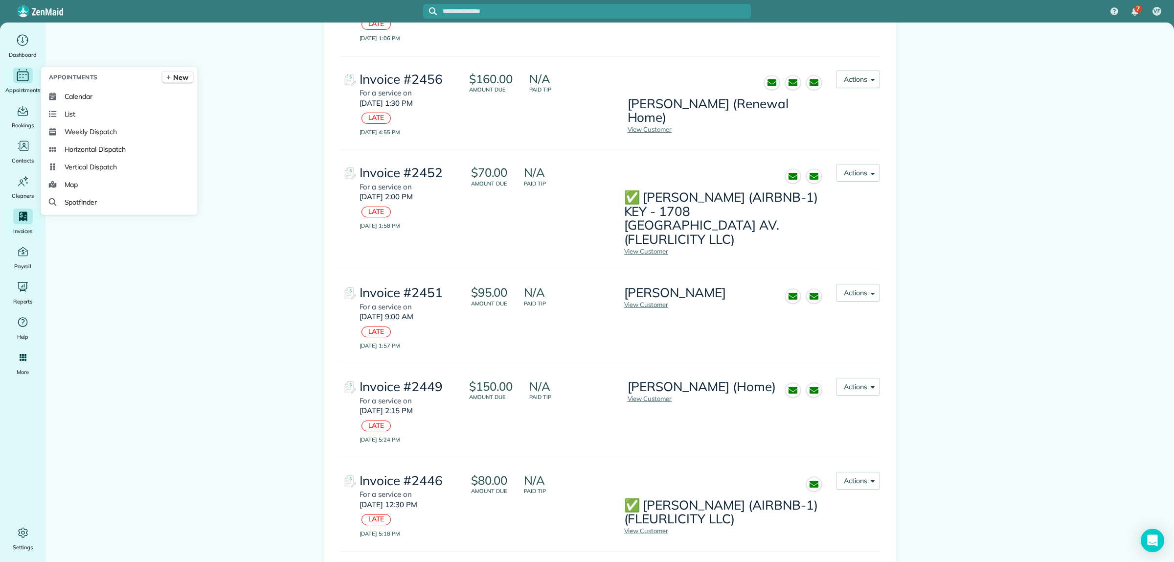
click at [27, 73] on icon "Main" at bounding box center [23, 76] width 12 height 10
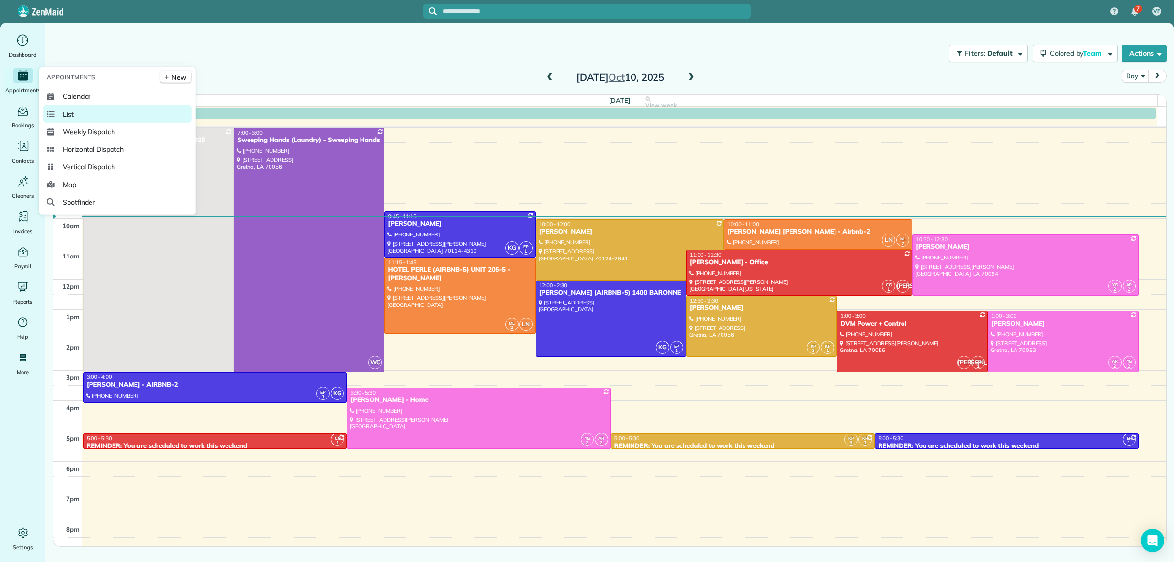
click at [63, 113] on span "List" at bounding box center [68, 114] width 11 height 10
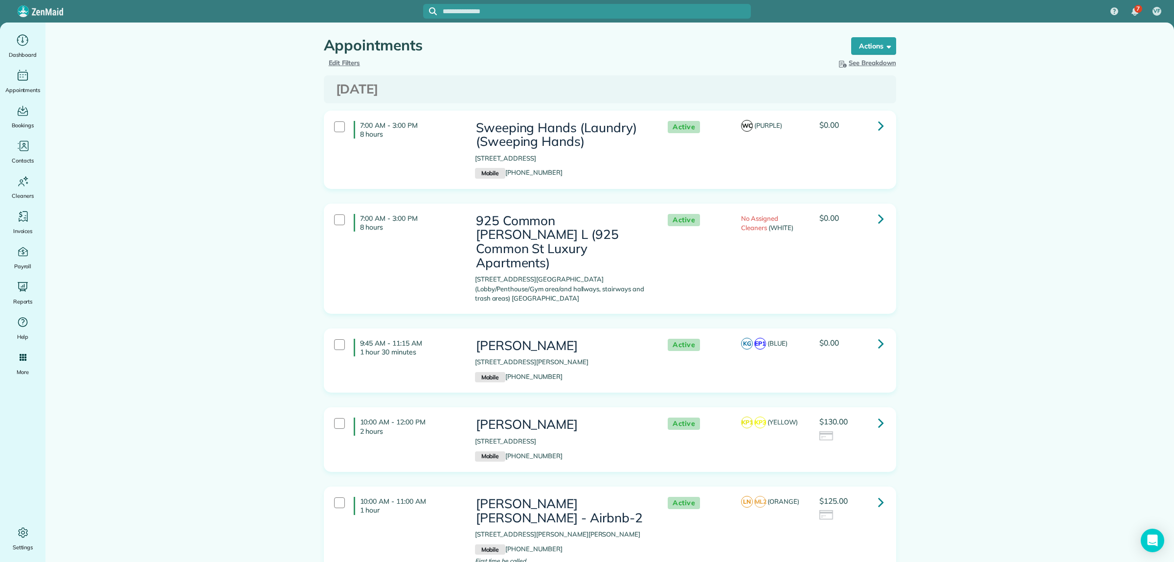
click at [341, 64] on span "Edit Filters" at bounding box center [345, 63] width 32 height 8
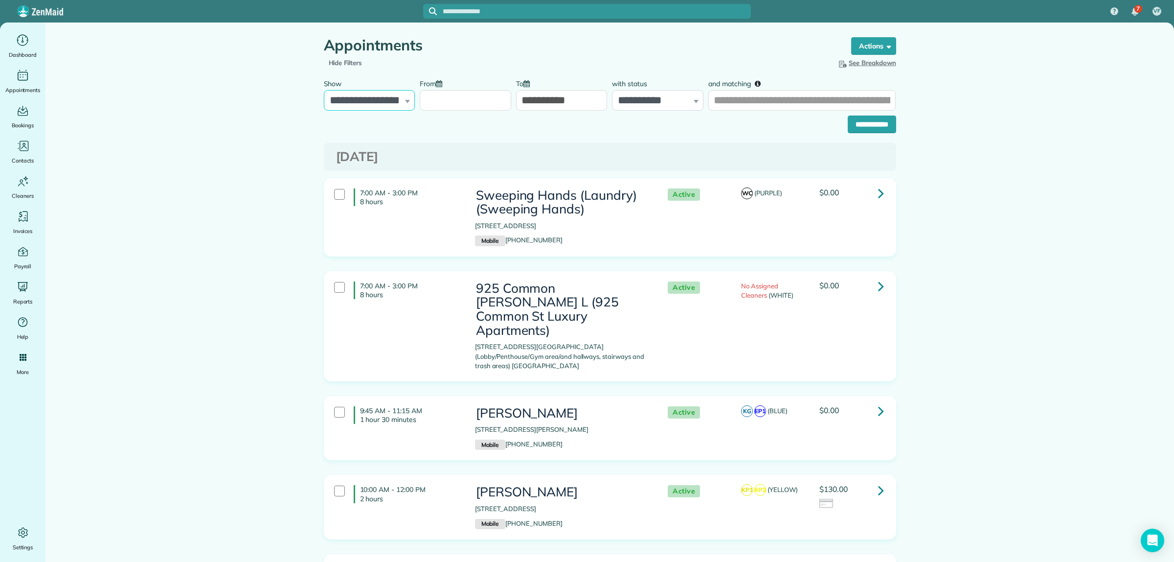
click at [354, 99] on select "**********" at bounding box center [369, 100] width 91 height 21
select select "**********"
click at [324, 90] on select "**********" at bounding box center [369, 100] width 91 height 21
click at [444, 103] on input "From" at bounding box center [465, 100] width 91 height 21
click at [430, 121] on link "Prev" at bounding box center [429, 123] width 27 height 24
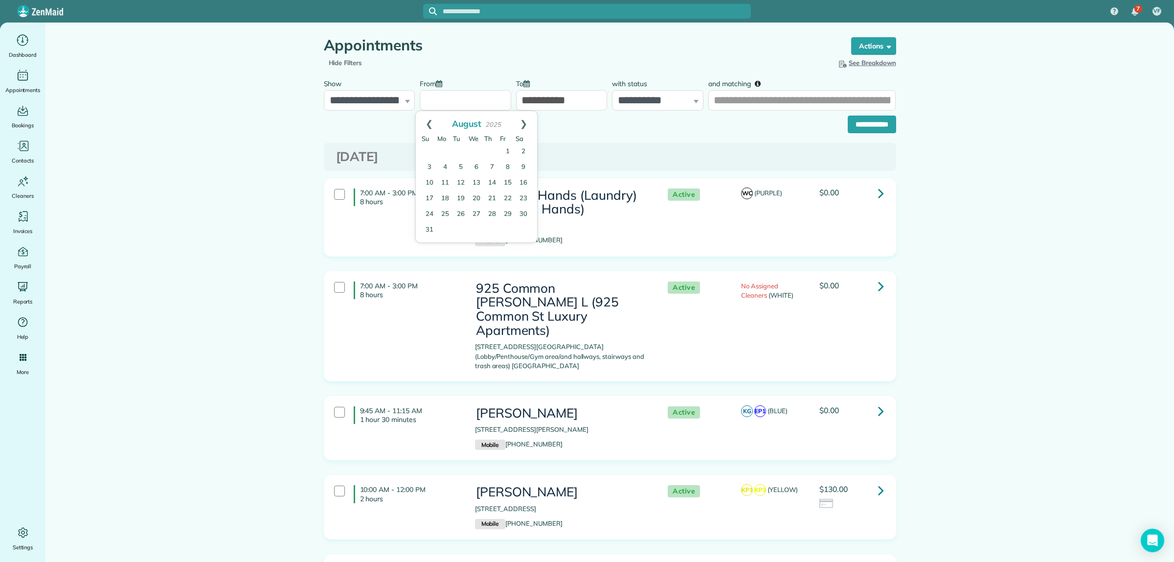
click at [430, 121] on link "Prev" at bounding box center [429, 123] width 27 height 24
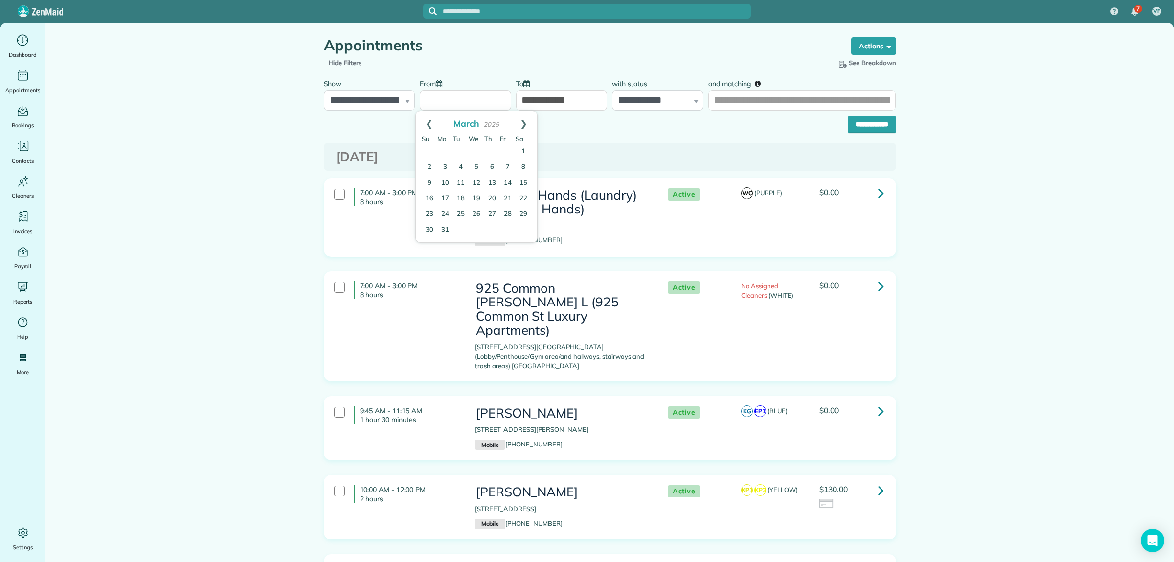
click at [430, 121] on link "Prev" at bounding box center [429, 123] width 27 height 24
click at [475, 150] on link "1" at bounding box center [477, 152] width 16 height 16
type input "**********"
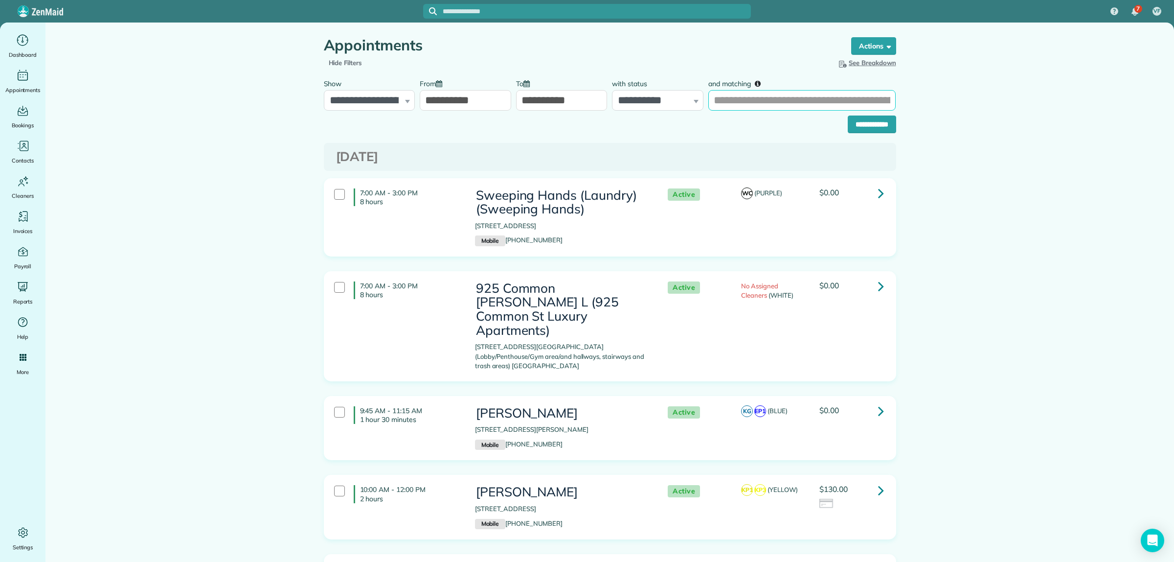
click at [718, 101] on input "and matching" at bounding box center [801, 100] width 187 height 21
click at [694, 128] on div "**********" at bounding box center [610, 122] width 572 height 23
click at [848, 122] on input "**********" at bounding box center [872, 124] width 48 height 18
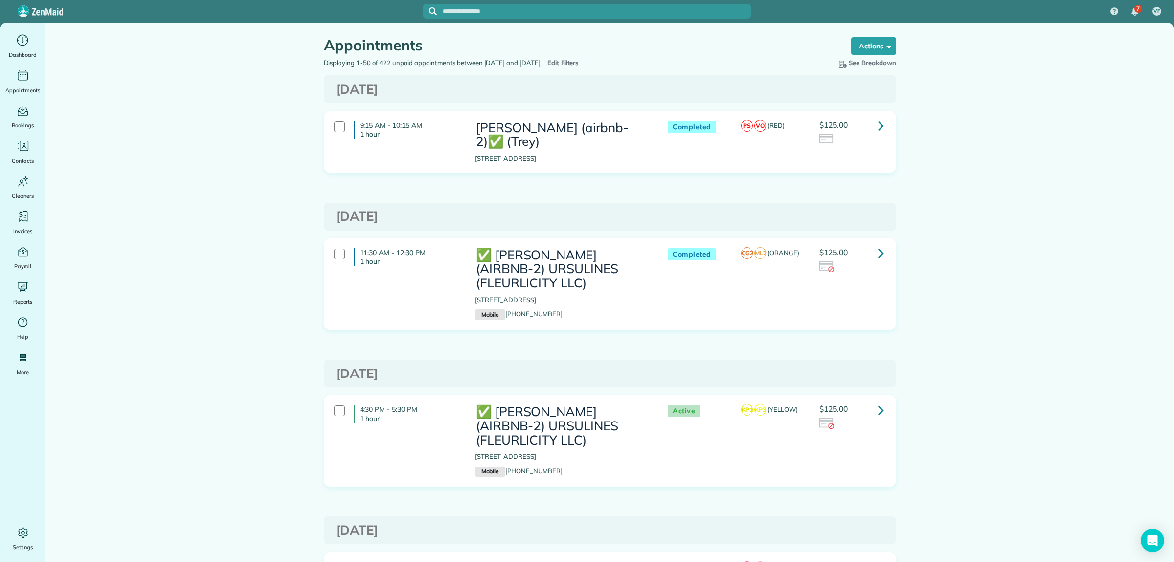
click at [576, 61] on span "Edit Filters" at bounding box center [563, 63] width 32 height 8
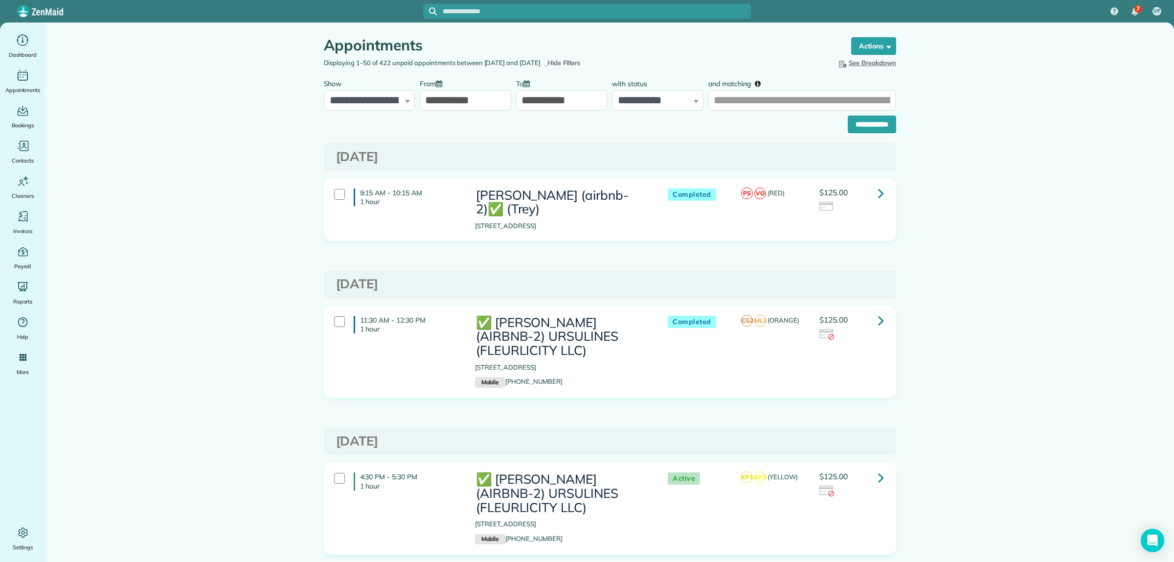
click at [878, 202] on icon at bounding box center [881, 192] width 6 height 17
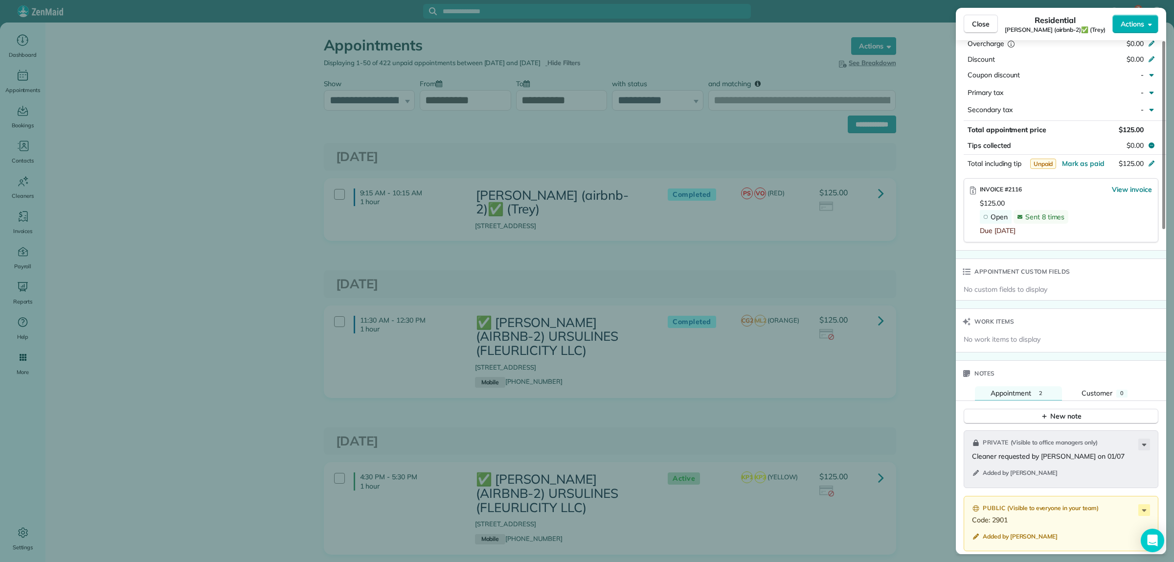
scroll to position [734, 0]
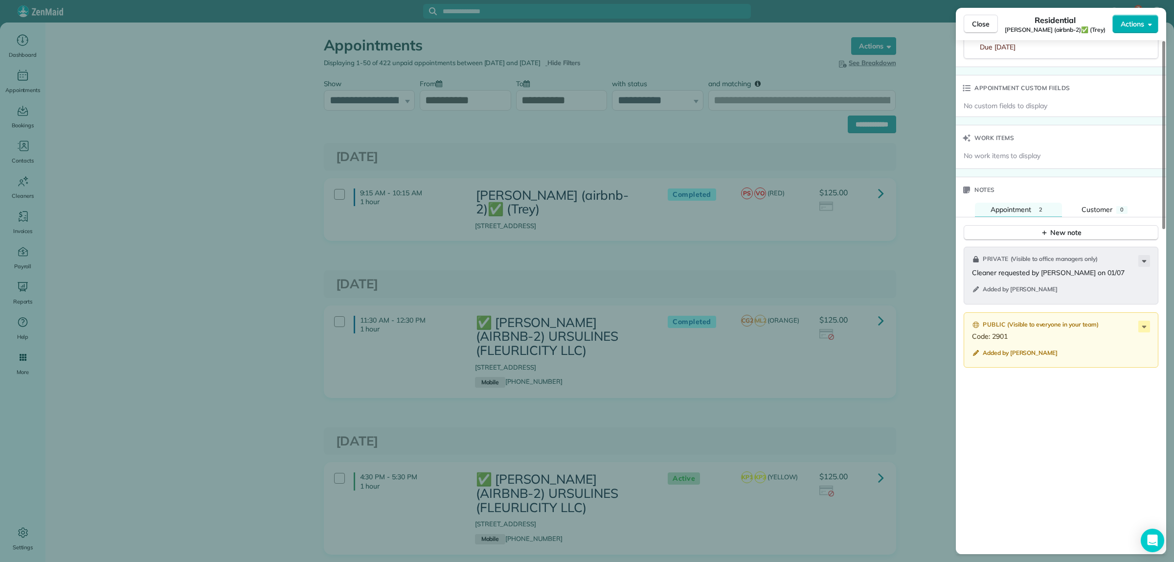
click at [930, 204] on div "Close Residential ERIC WININS (airbnb-2)✅ (Trey) Actions Status Completed ERIC …" at bounding box center [587, 281] width 1174 height 562
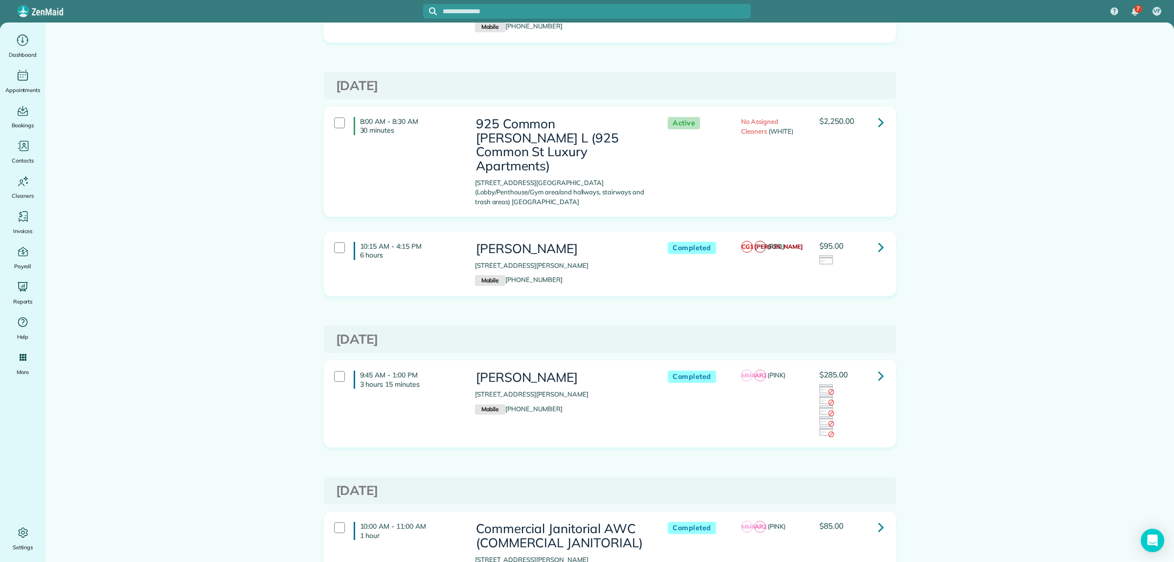
scroll to position [4036, 0]
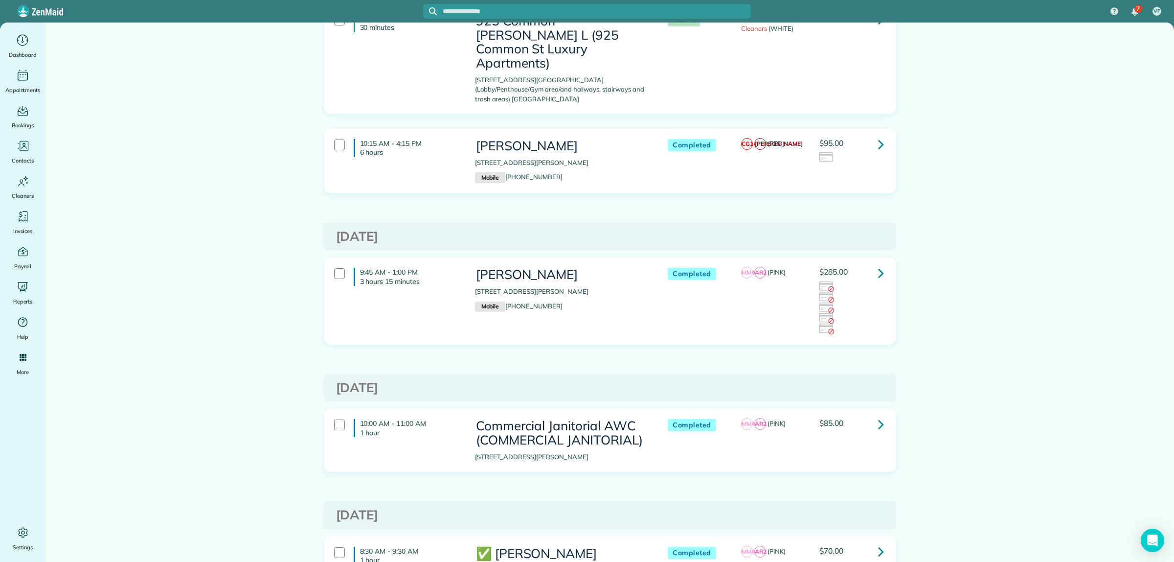
click at [878, 264] on icon at bounding box center [881, 272] width 6 height 17
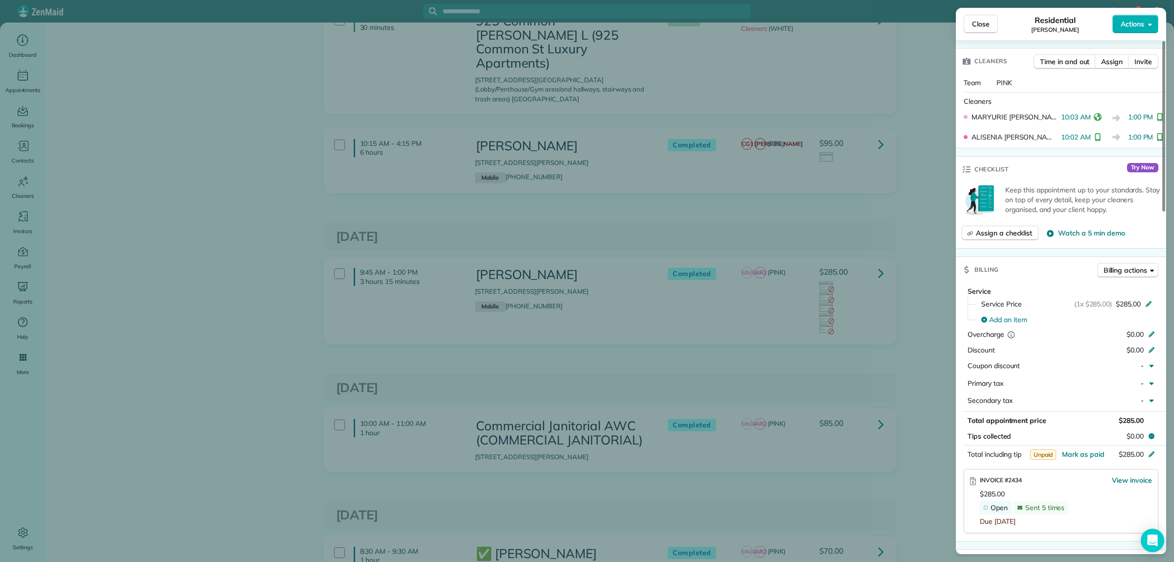
scroll to position [245, 0]
click at [1128, 270] on span "Billing actions" at bounding box center [1126, 269] width 44 height 10
click at [1098, 307] on span "Charge card" at bounding box center [1107, 309] width 85 height 10
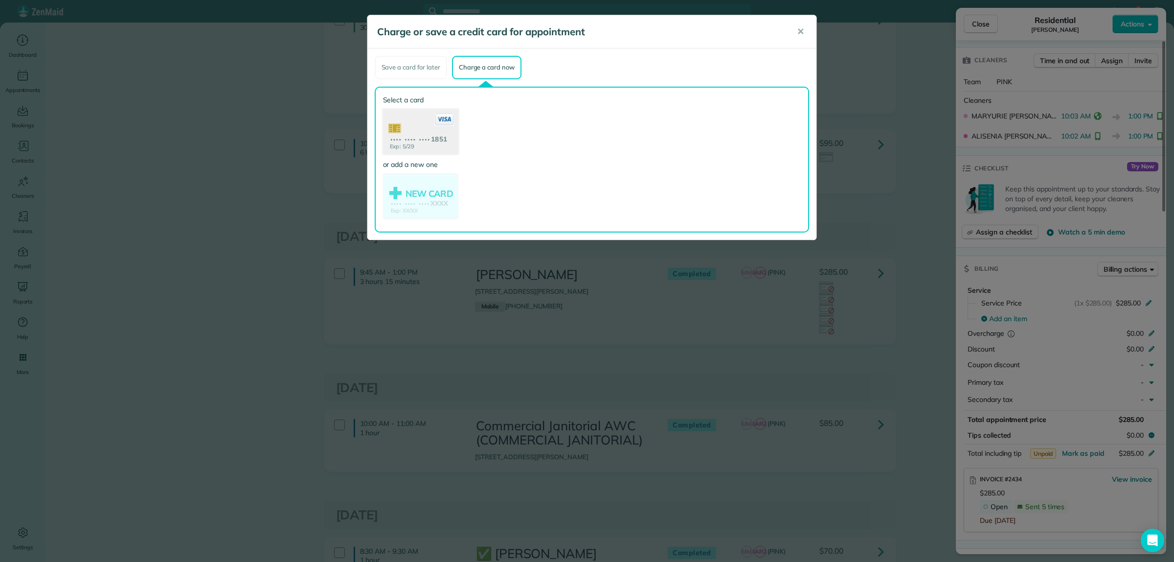
click at [407, 122] on use at bounding box center [420, 132] width 75 height 47
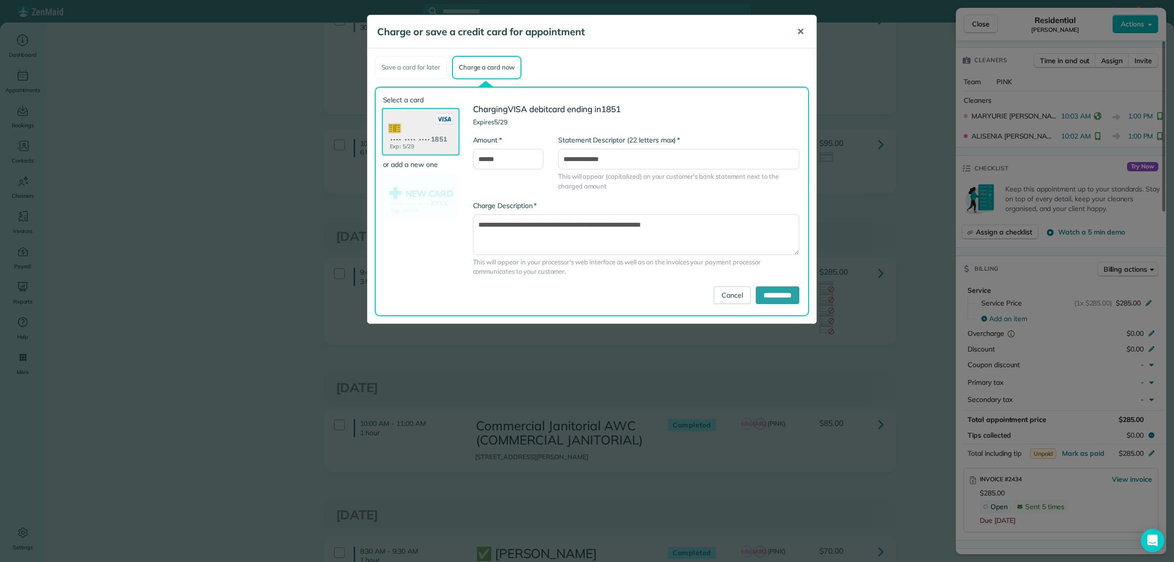
click at [796, 25] on button "✕" at bounding box center [801, 31] width 22 height 23
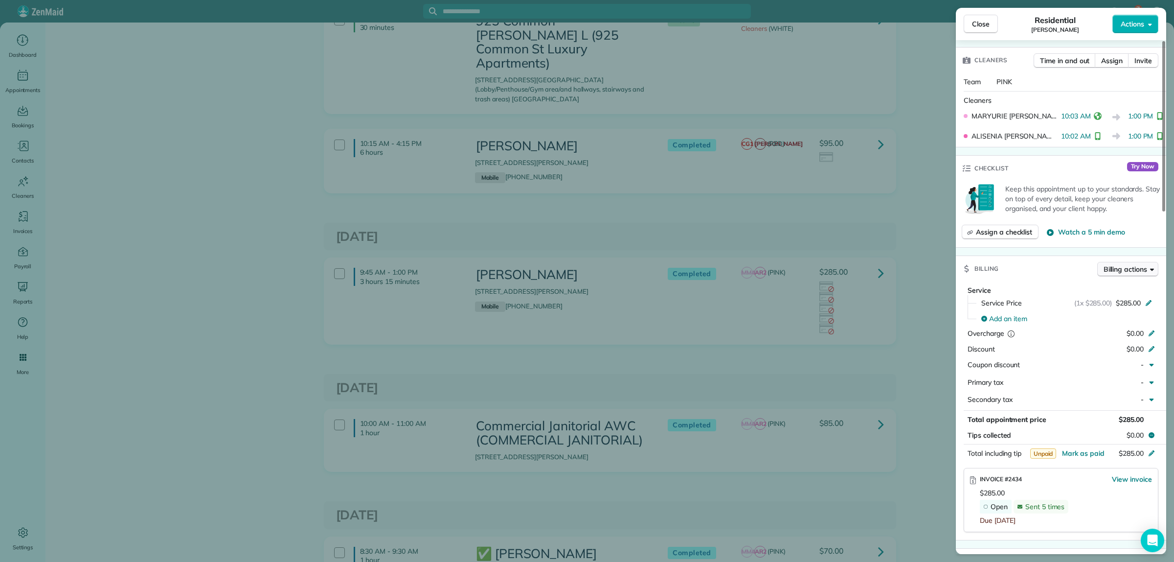
click at [1127, 274] on span "Billing actions" at bounding box center [1126, 269] width 44 height 10
click at [1102, 307] on span "Charge card" at bounding box center [1107, 309] width 85 height 10
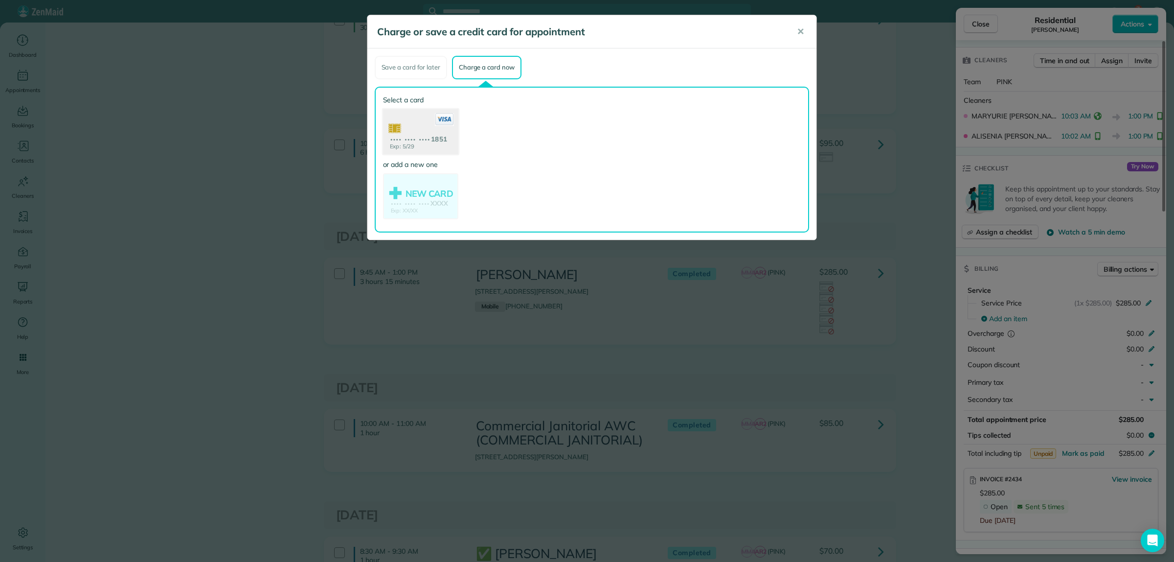
click at [433, 131] on use at bounding box center [420, 132] width 75 height 47
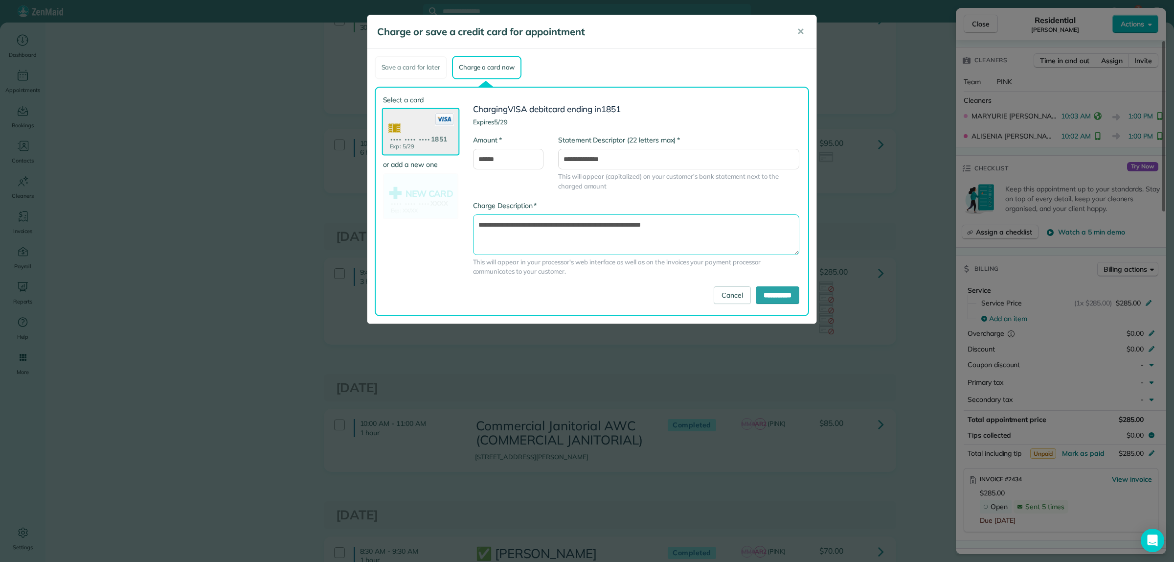
click at [603, 222] on textarea "**********" at bounding box center [636, 234] width 327 height 40
type textarea "**********"
click at [771, 296] on input "**********" at bounding box center [778, 295] width 44 height 18
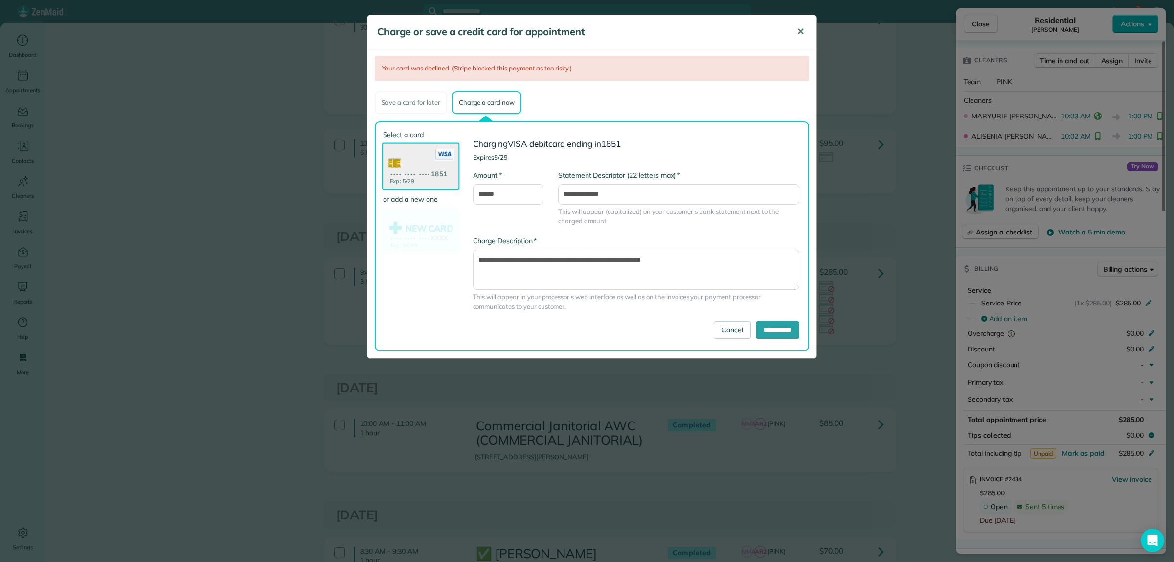
click at [803, 30] on span "✕" at bounding box center [800, 31] width 7 height 11
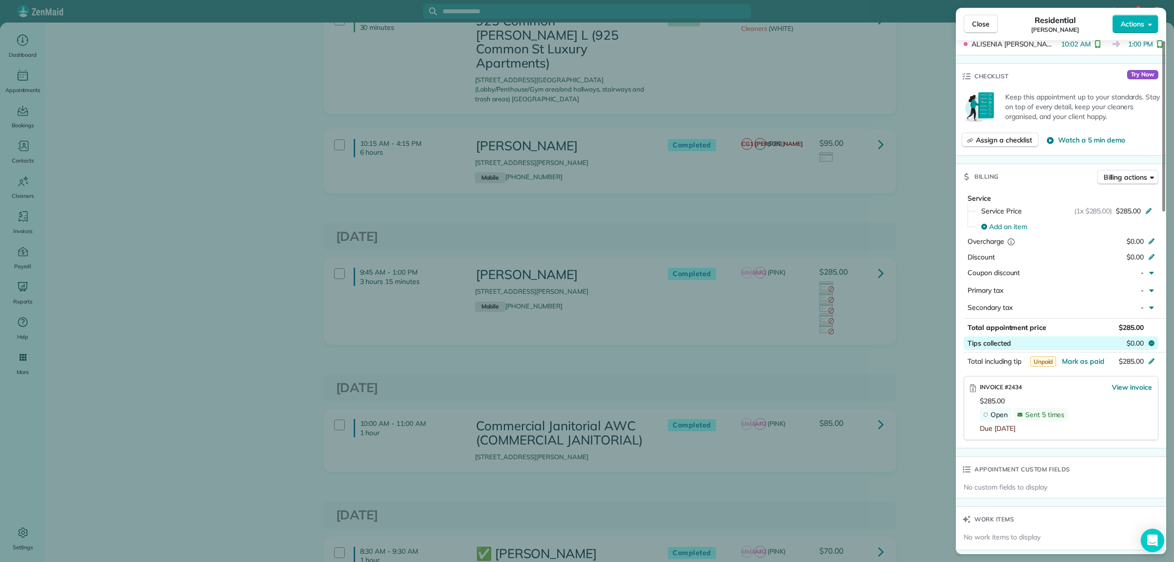
scroll to position [367, 0]
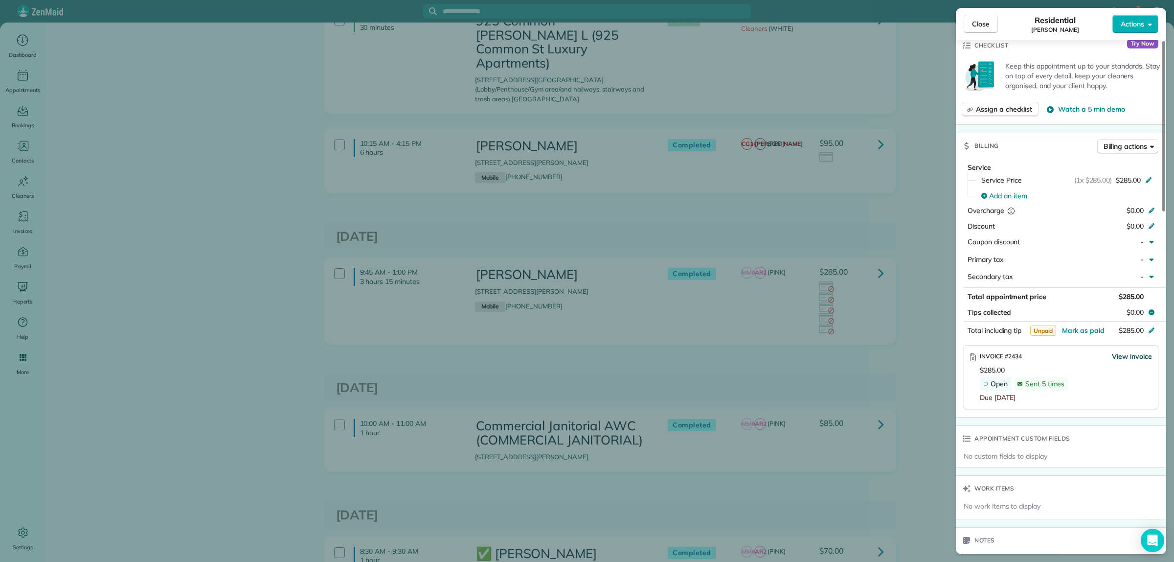
click at [1132, 357] on span "View invoice" at bounding box center [1132, 356] width 40 height 10
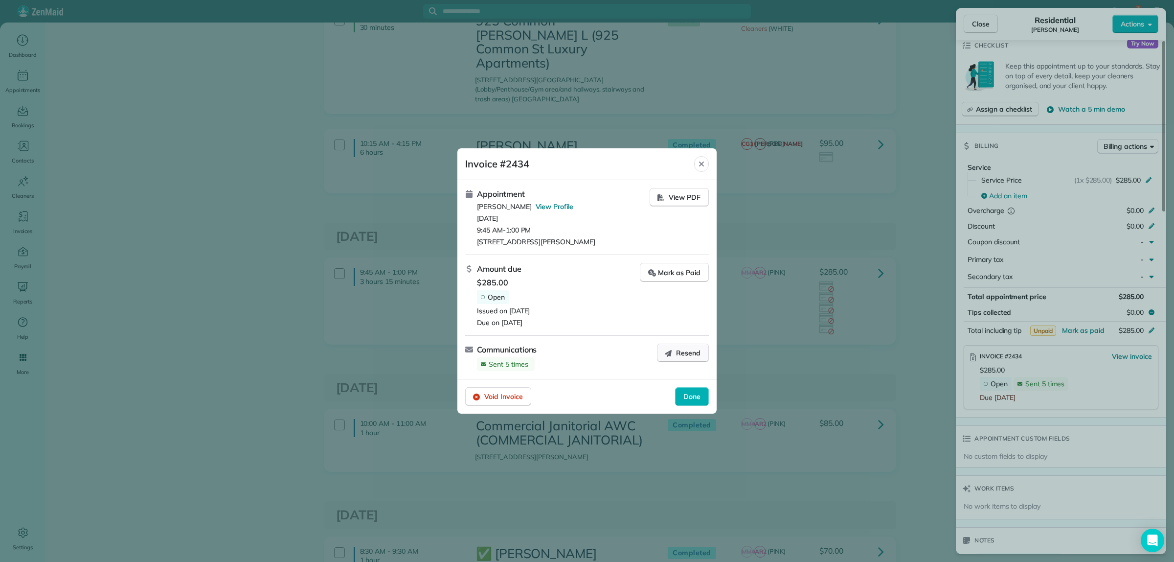
click at [683, 351] on span "Resend" at bounding box center [688, 353] width 24 height 10
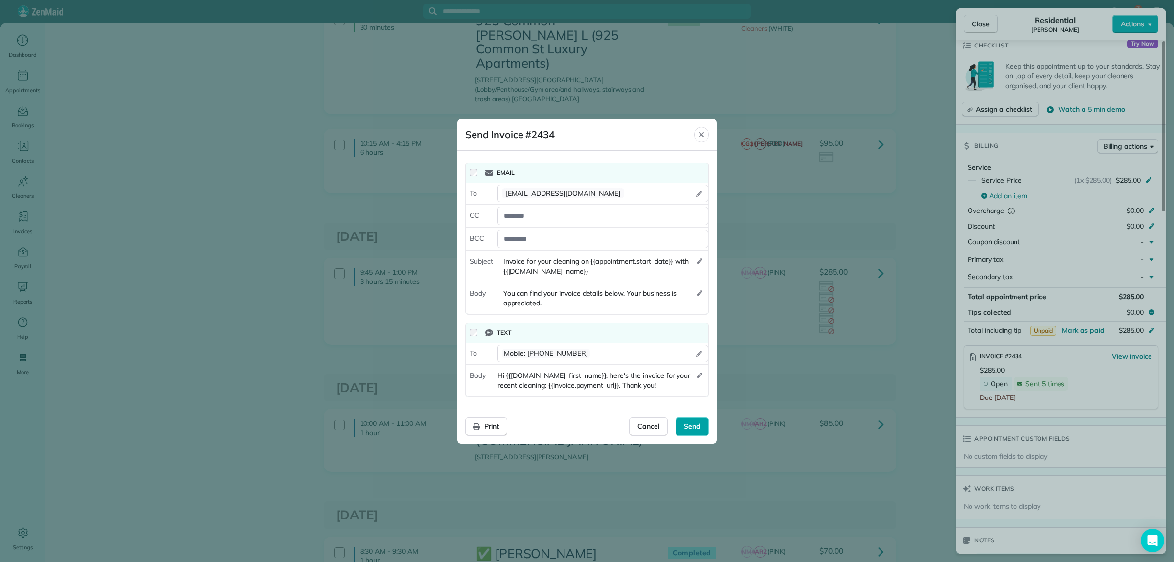
click at [691, 427] on span "Send" at bounding box center [692, 426] width 17 height 10
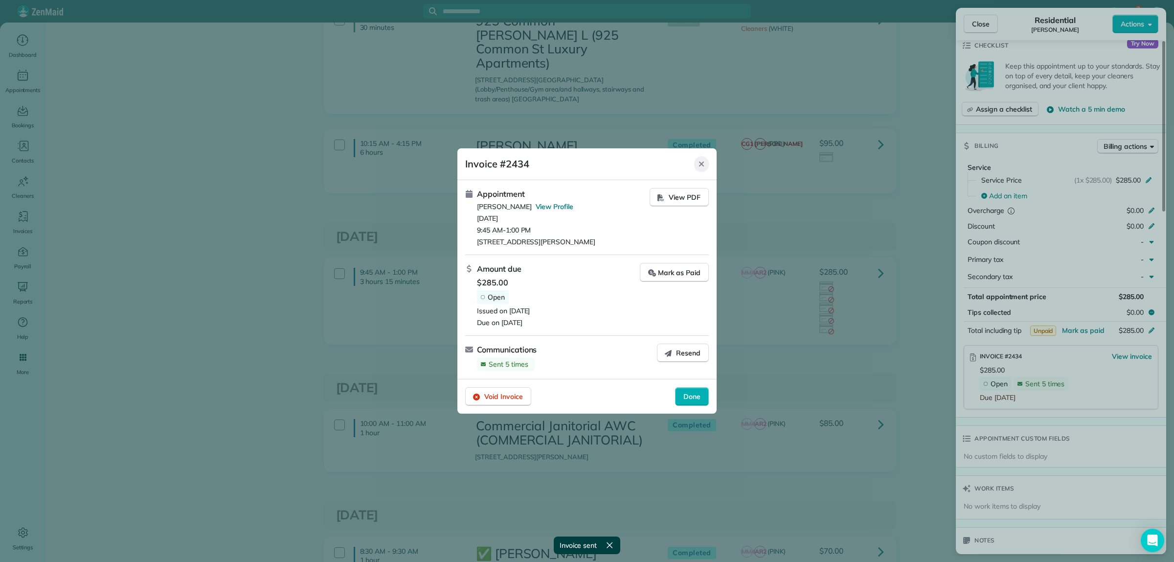
click at [699, 163] on icon "Close" at bounding box center [702, 164] width 8 height 8
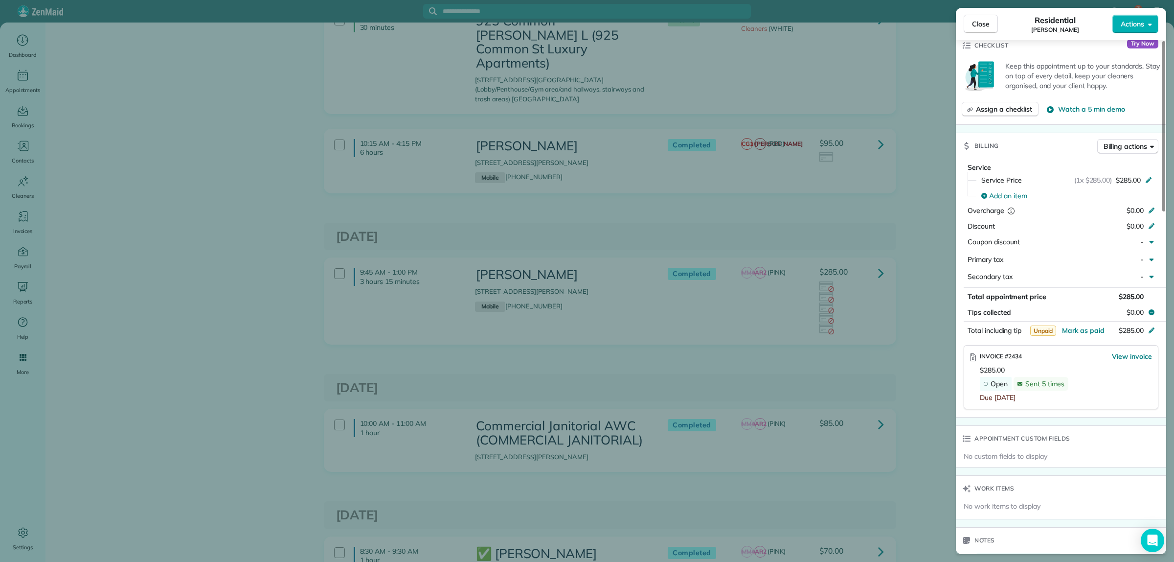
click at [940, 408] on div "Close Residential Edna Brown Actions Status Completed Edna Brown · Open profile…" at bounding box center [587, 281] width 1174 height 562
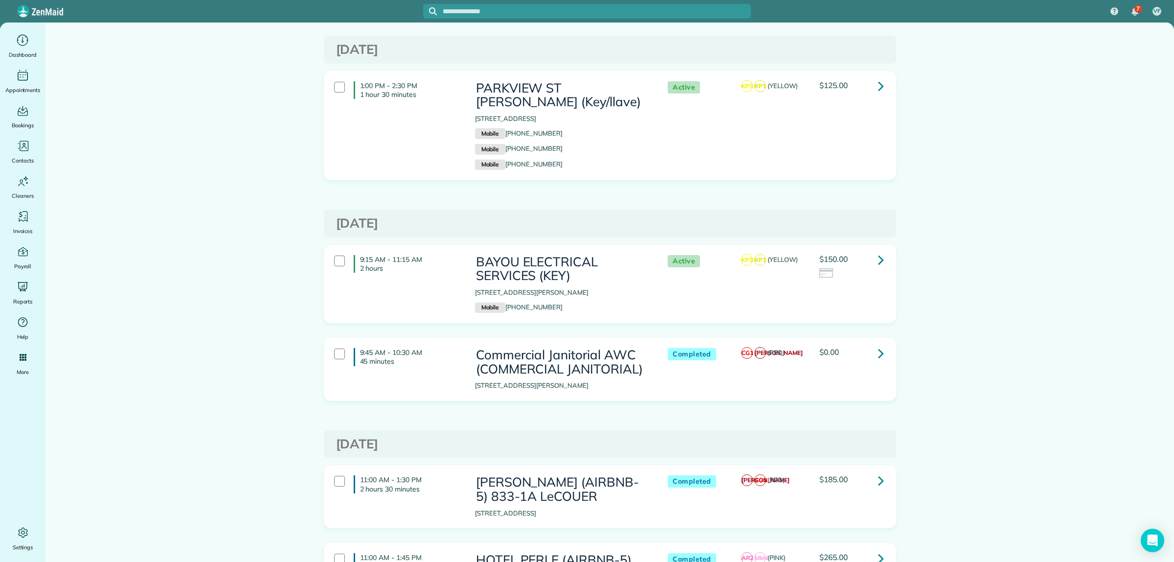
scroll to position [4708, 0]
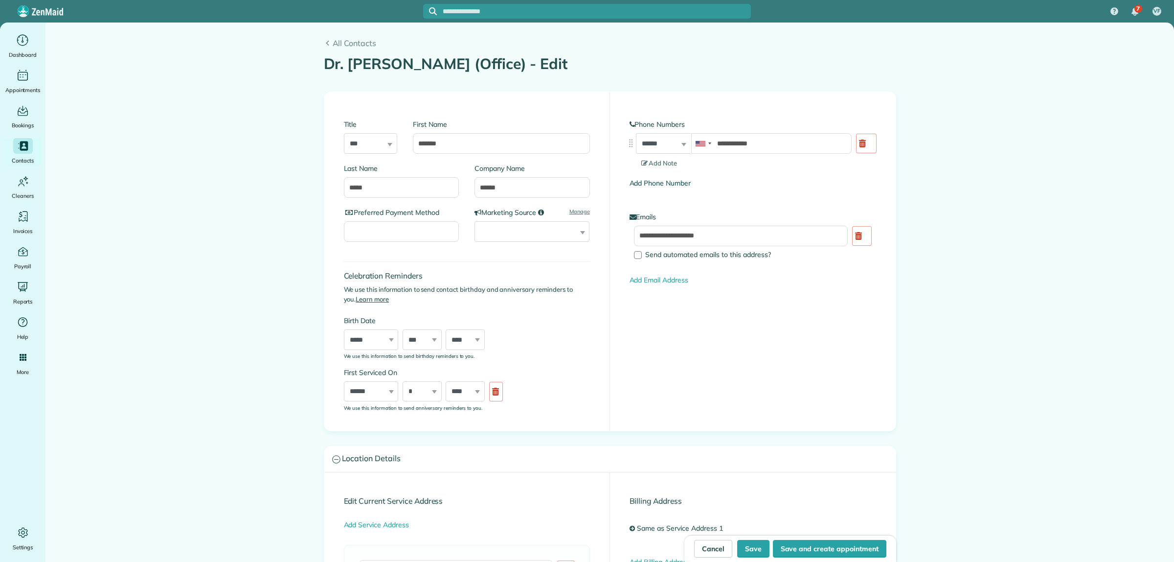
type input "**********"
click at [656, 181] on link "Add Phone Number" at bounding box center [660, 183] width 61 height 9
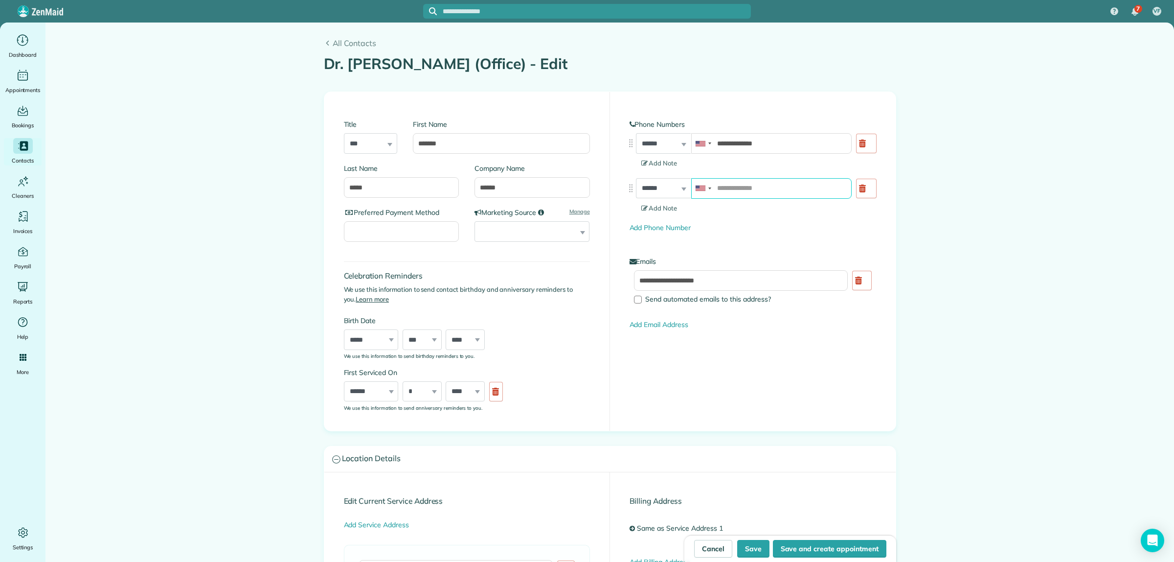
click at [717, 189] on input "tel" at bounding box center [771, 188] width 160 height 21
type input "**********"
click at [753, 549] on button "Save" at bounding box center [753, 549] width 32 height 18
type input "**********"
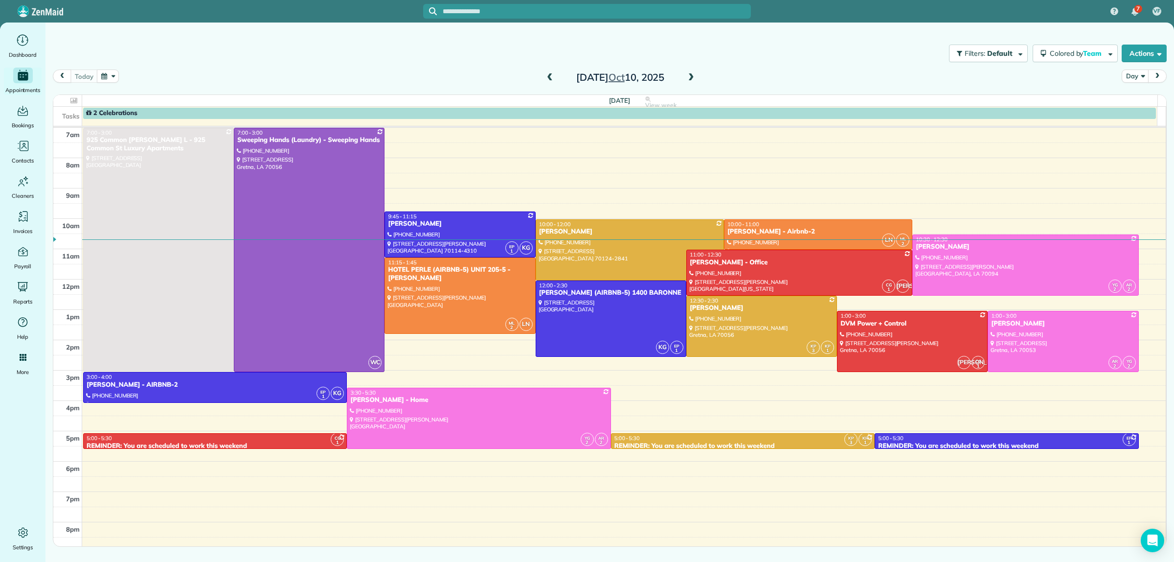
click at [556, 78] on div "[DATE]" at bounding box center [620, 77] width 157 height 16
click at [553, 78] on span at bounding box center [549, 77] width 11 height 9
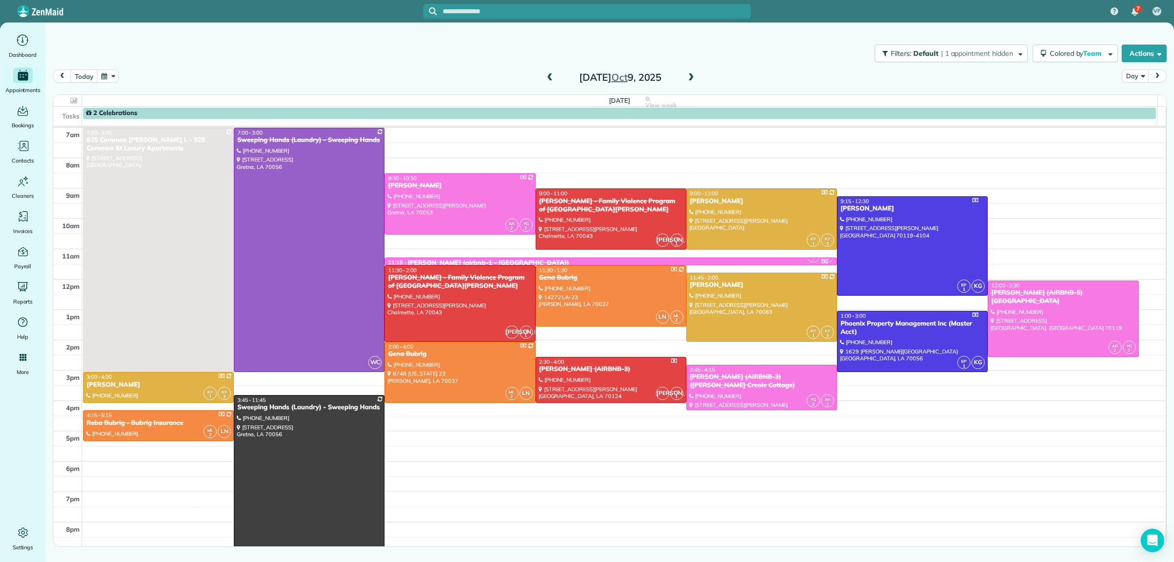
click at [551, 77] on span at bounding box center [549, 77] width 11 height 9
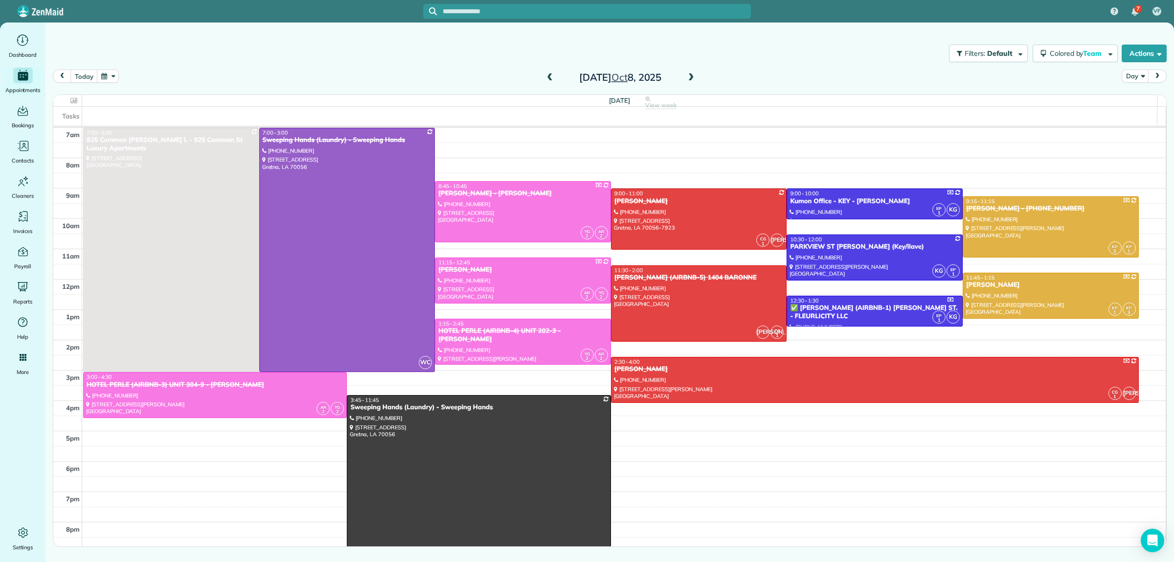
click at [551, 77] on span at bounding box center [549, 77] width 11 height 9
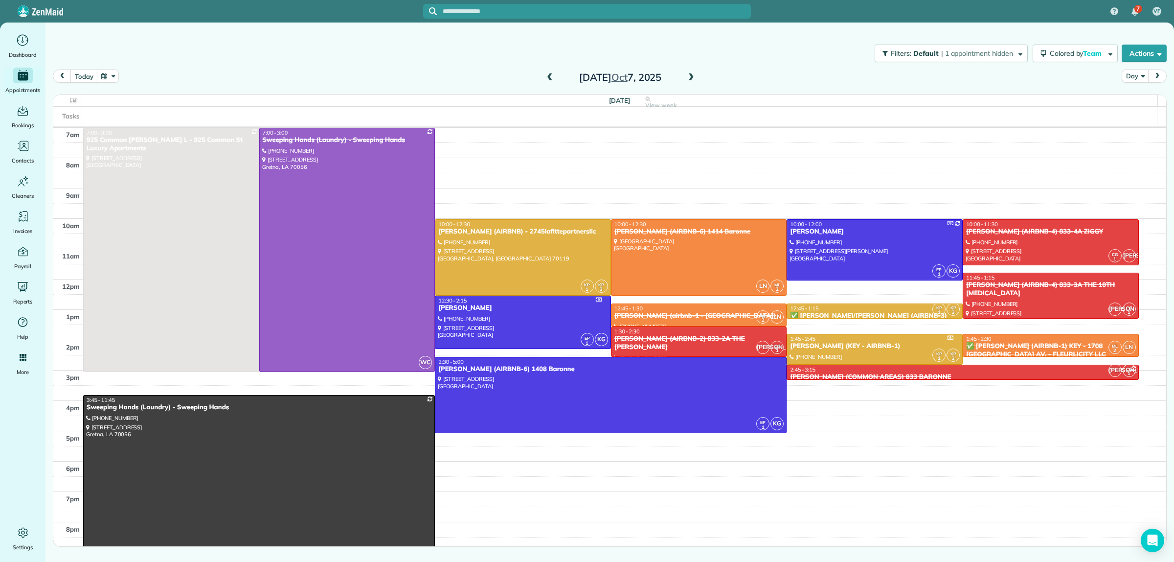
click at [551, 77] on span at bounding box center [549, 77] width 11 height 9
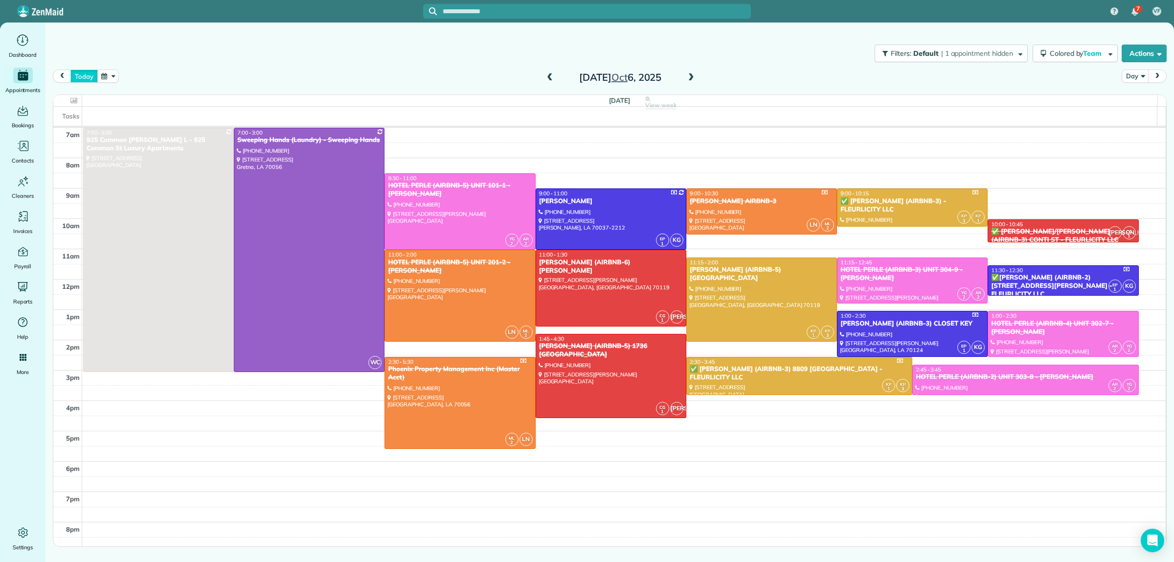
click at [80, 71] on button "today" at bounding box center [83, 75] width 27 height 13
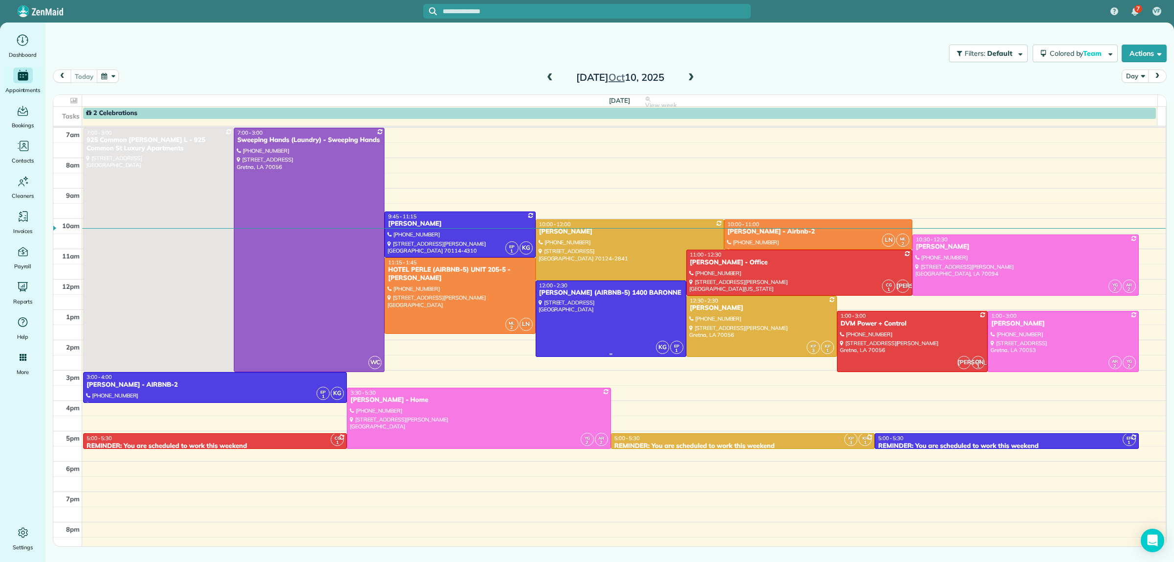
click at [580, 326] on div at bounding box center [611, 318] width 150 height 75
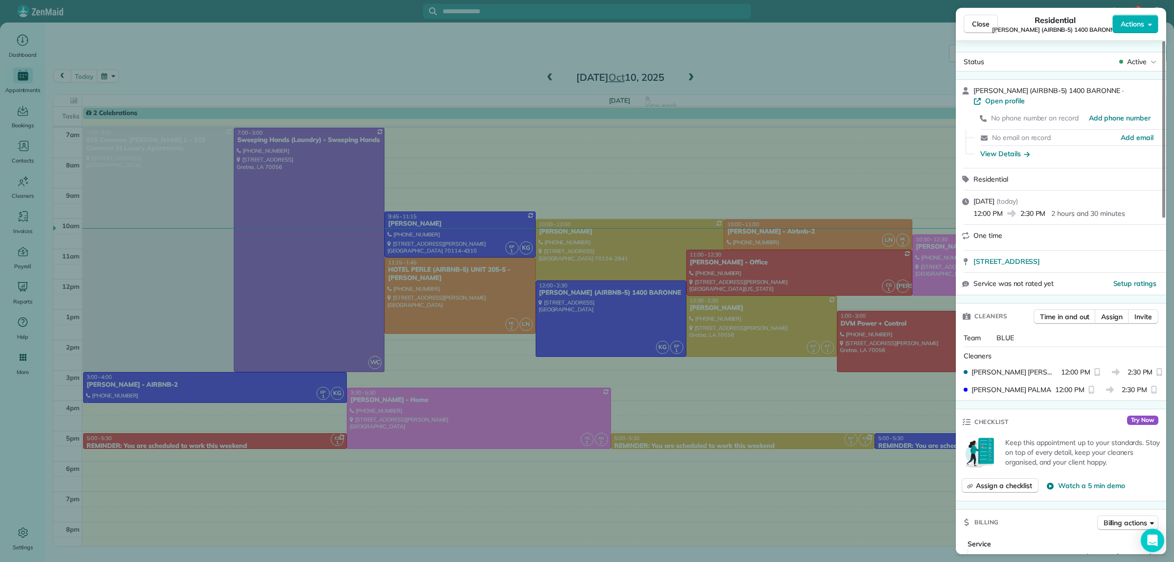
click at [478, 238] on div "Close Residential [PERSON_NAME] (AIRBNB-5) 1400 BARONNE Actions Status Active […" at bounding box center [587, 281] width 1174 height 562
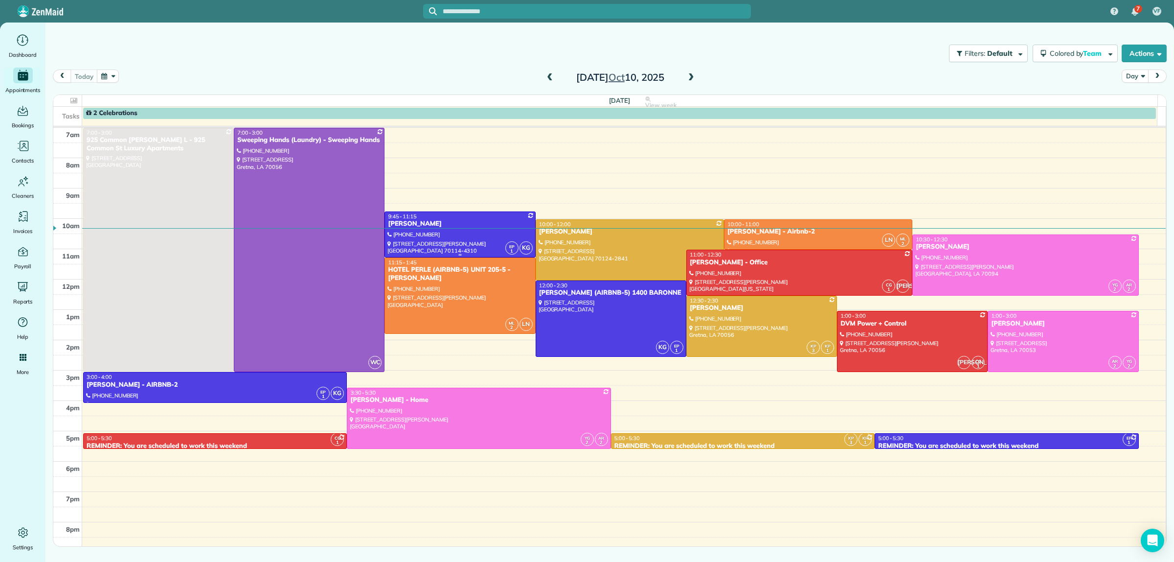
click at [478, 238] on div at bounding box center [460, 234] width 150 height 45
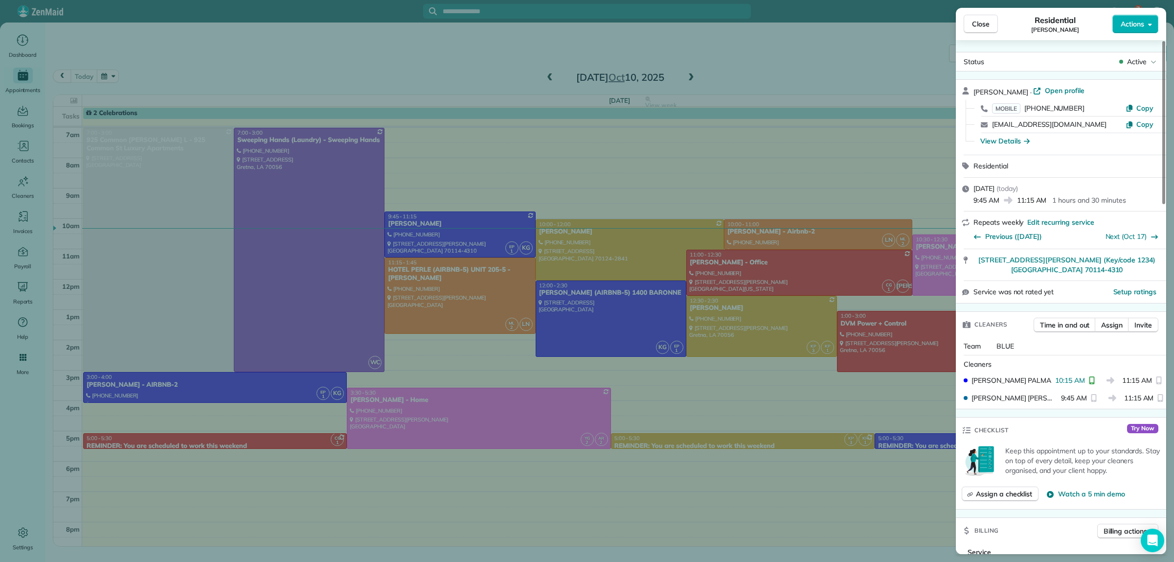
click at [440, 244] on div "Close Residential [PERSON_NAME] Actions Status Active [PERSON_NAME] · Open prof…" at bounding box center [587, 281] width 1174 height 562
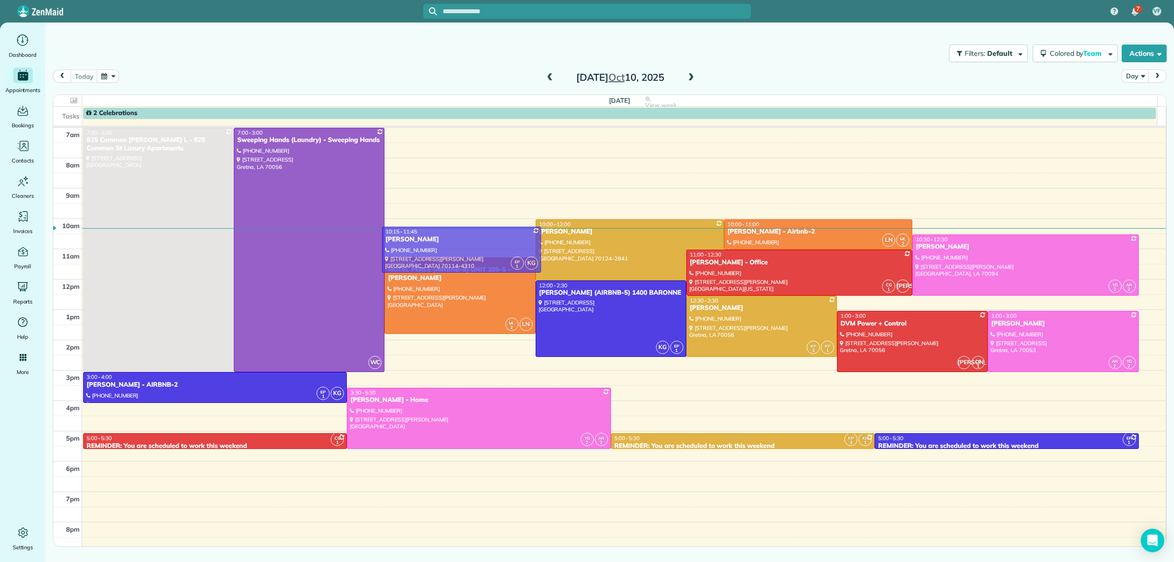
drag, startPoint x: 438, startPoint y: 239, endPoint x: 438, endPoint y: 255, distance: 16.6
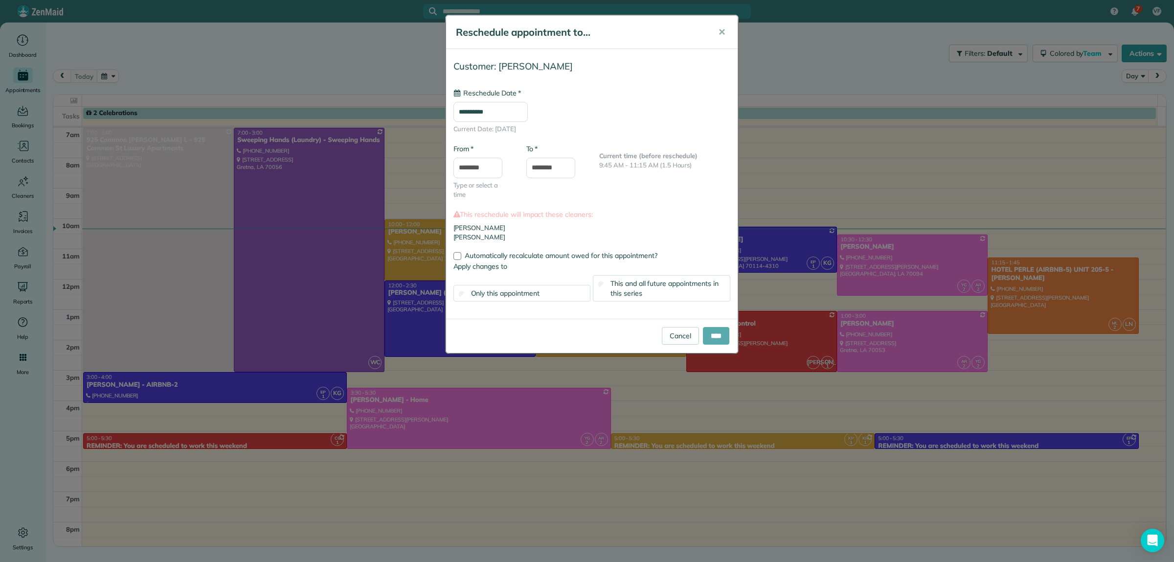
type input "**********"
click at [719, 335] on input "****" at bounding box center [716, 336] width 26 height 18
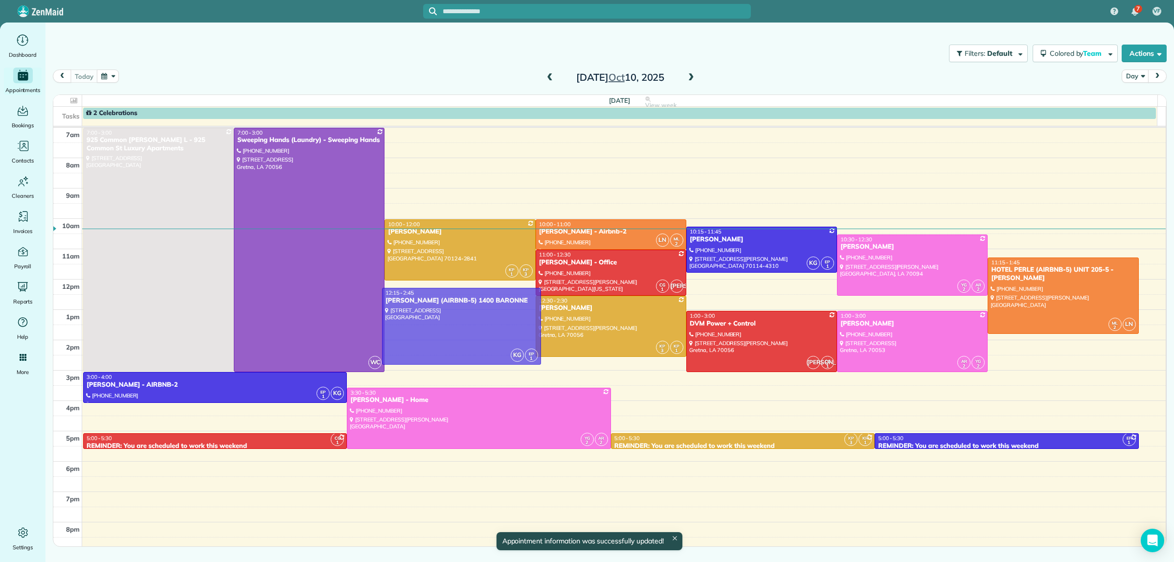
drag, startPoint x: 496, startPoint y: 309, endPoint x: 496, endPoint y: 317, distance: 8.3
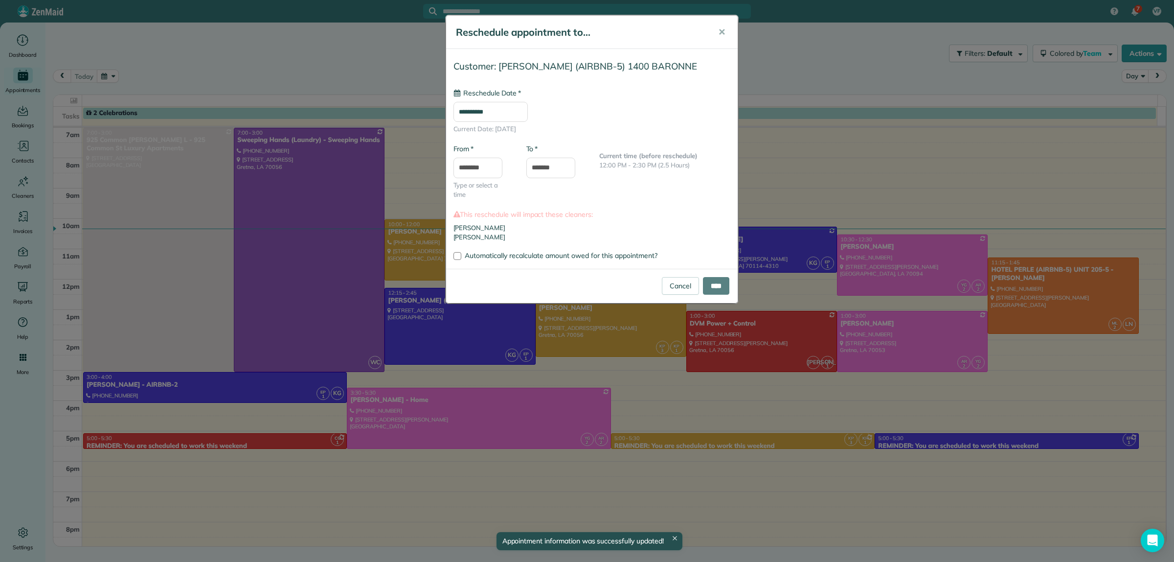
type input "**********"
click at [715, 284] on input "****" at bounding box center [716, 286] width 26 height 18
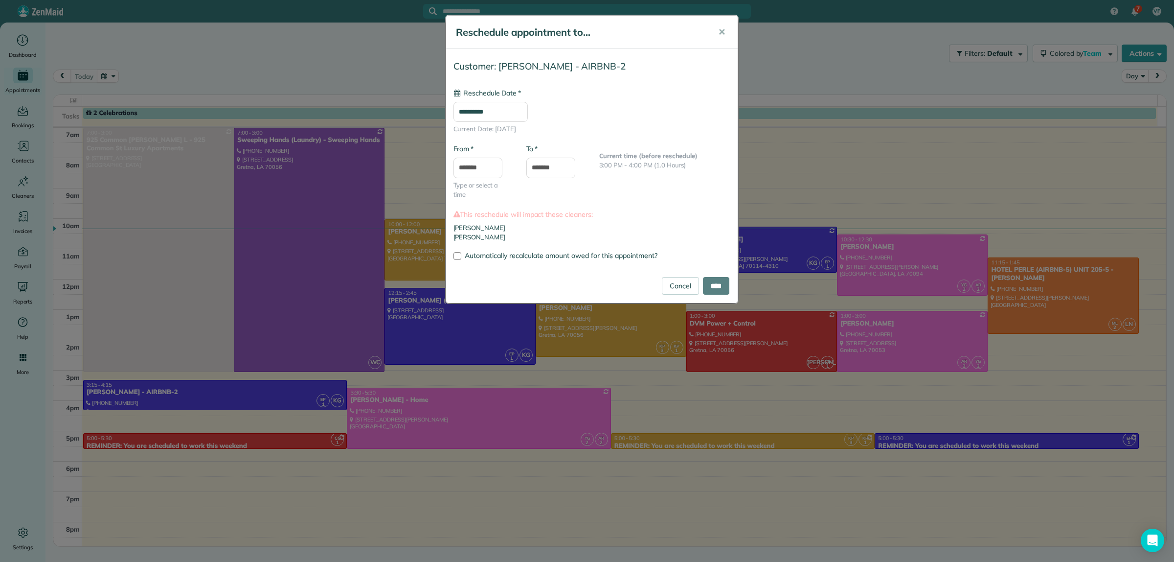
type input "**********"
click at [717, 290] on input "****" at bounding box center [716, 286] width 26 height 18
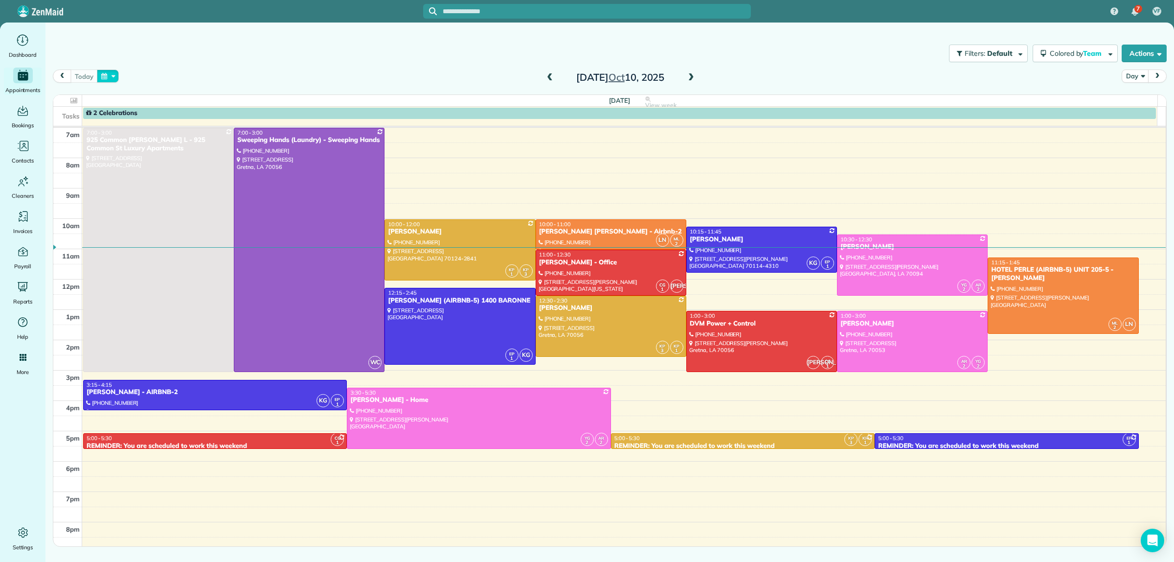
click at [111, 80] on button "button" at bounding box center [108, 75] width 23 height 13
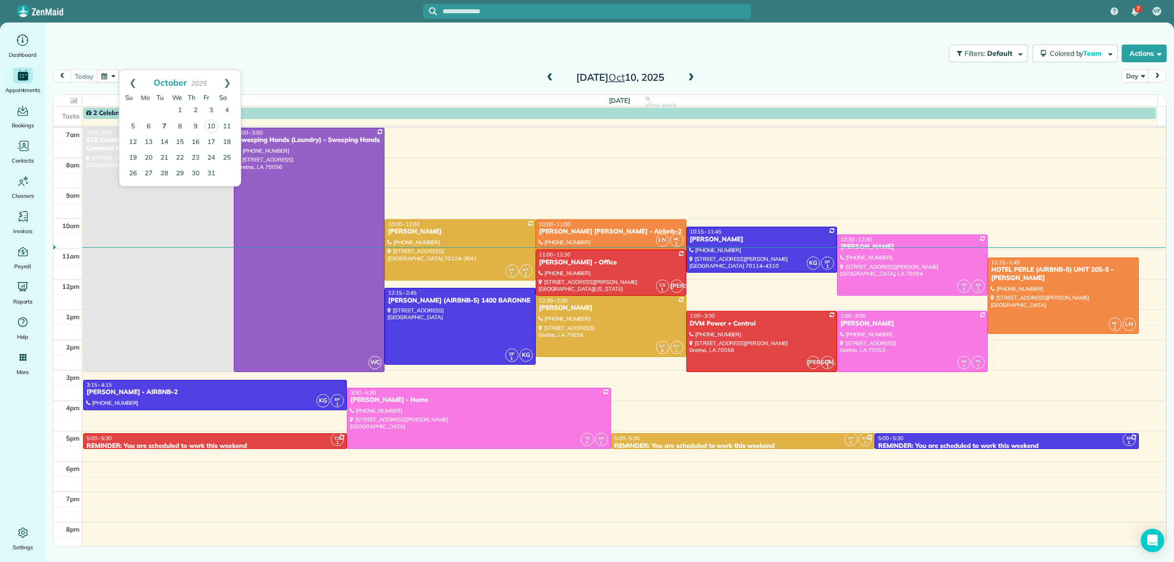
click at [167, 126] on link "7" at bounding box center [165, 127] width 16 height 16
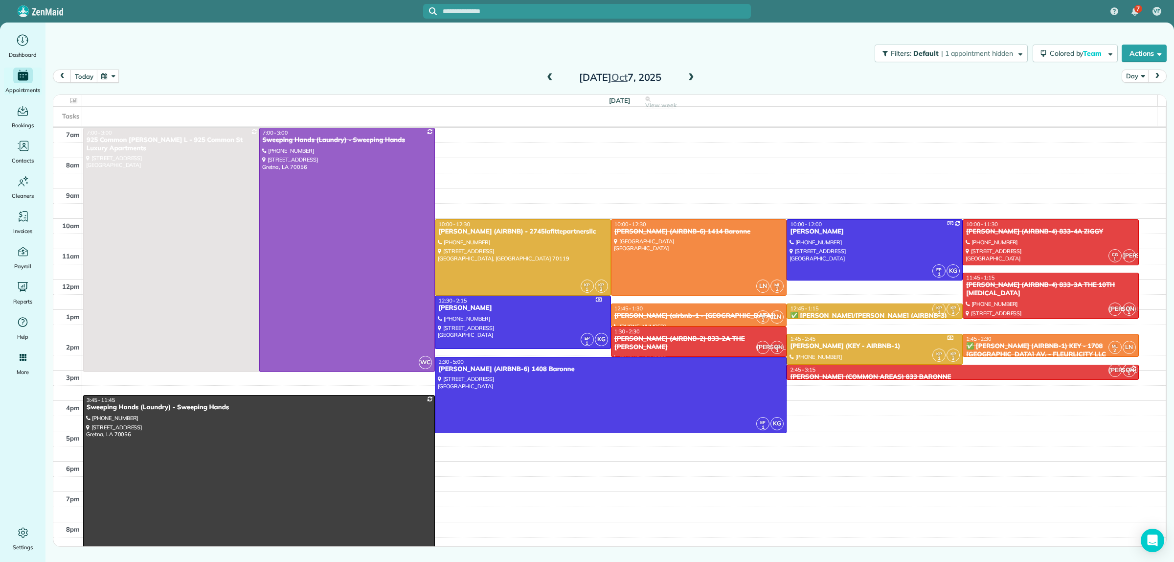
click at [108, 74] on button "button" at bounding box center [108, 75] width 23 height 13
click at [162, 138] on link "14" at bounding box center [165, 143] width 16 height 16
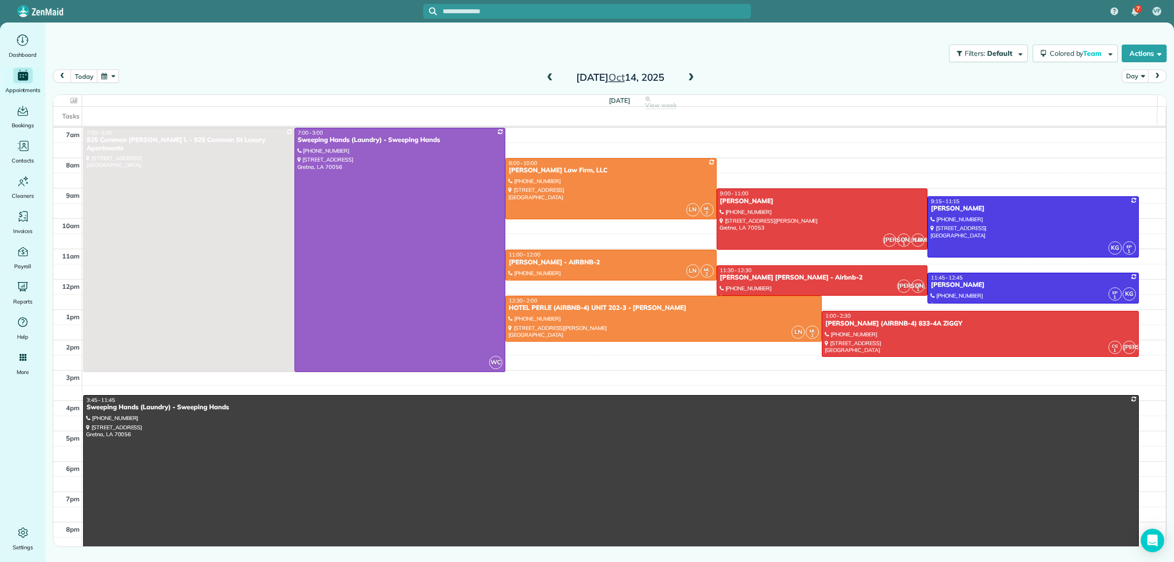
click at [691, 76] on span at bounding box center [691, 77] width 11 height 9
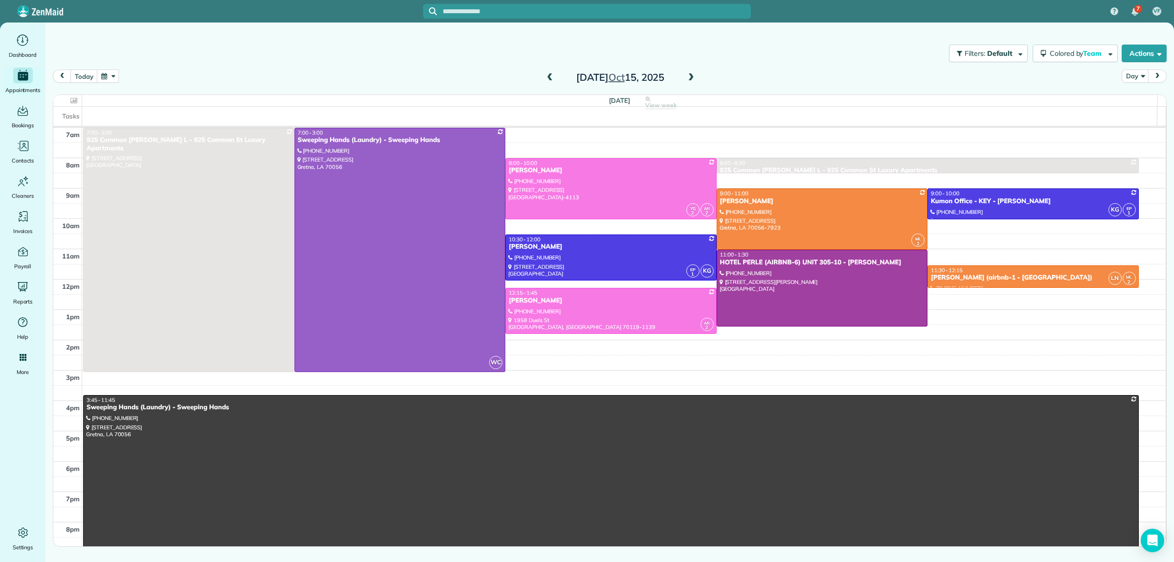
click at [551, 80] on span at bounding box center [549, 77] width 11 height 9
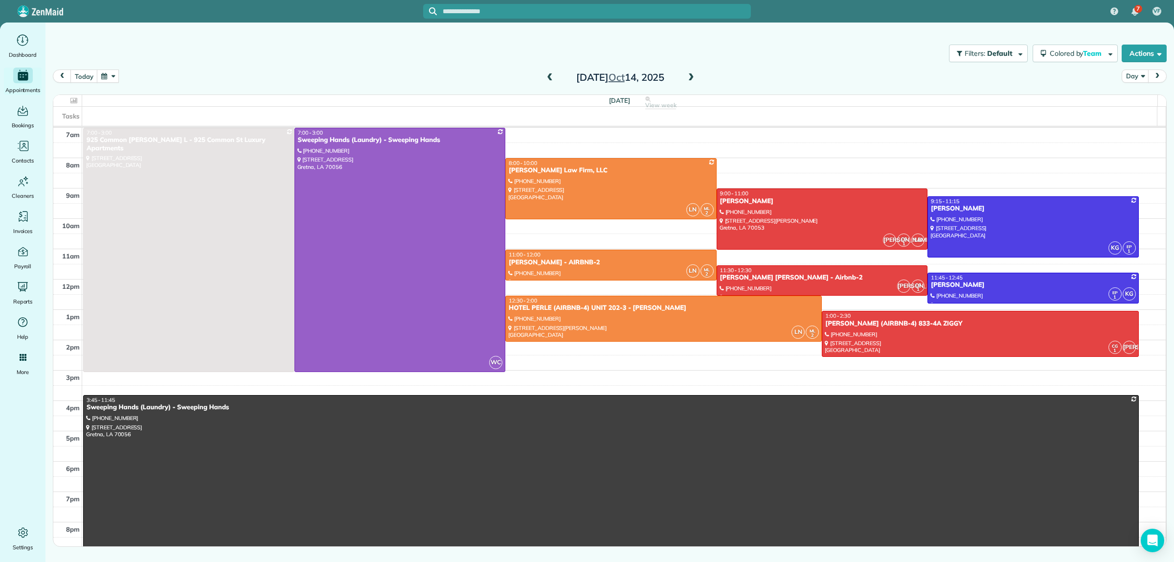
click at [760, 95] on th "[DATE] View week 34 Man Hours 11 Appointments 0% Paid 82% Assigned" at bounding box center [619, 101] width 1075 height 12
click at [554, 77] on span at bounding box center [549, 77] width 11 height 9
